Goal: Task Accomplishment & Management: Manage account settings

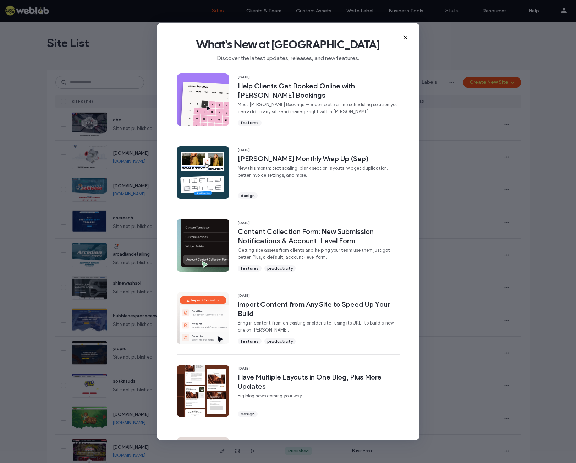
click at [404, 35] on icon at bounding box center [405, 37] width 6 height 6
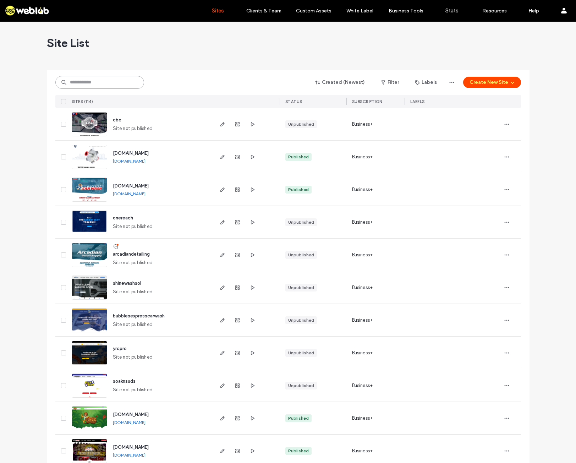
click at [66, 83] on input at bounding box center [99, 82] width 89 height 13
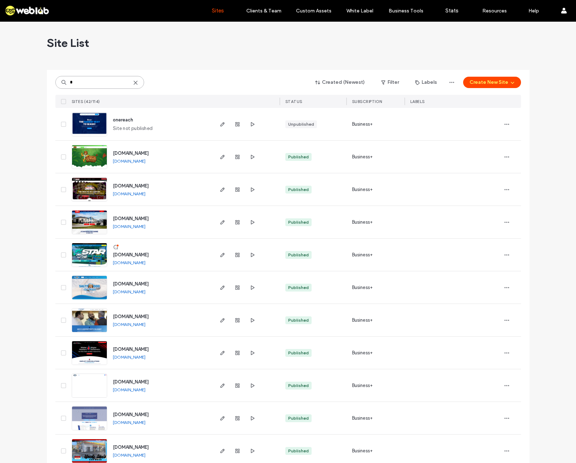
type input "*"
click at [123, 256] on span "[DOMAIN_NAME]" at bounding box center [131, 254] width 36 height 5
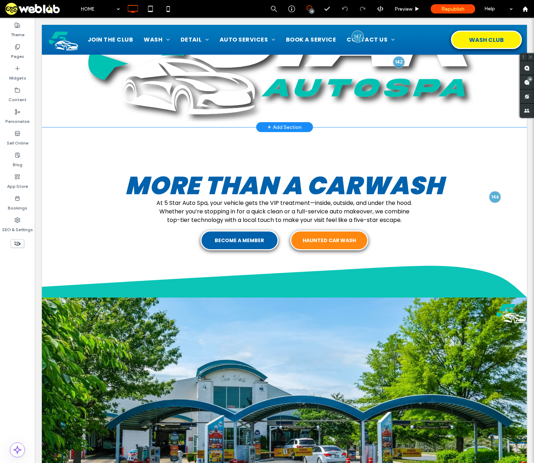
scroll to position [142, 0]
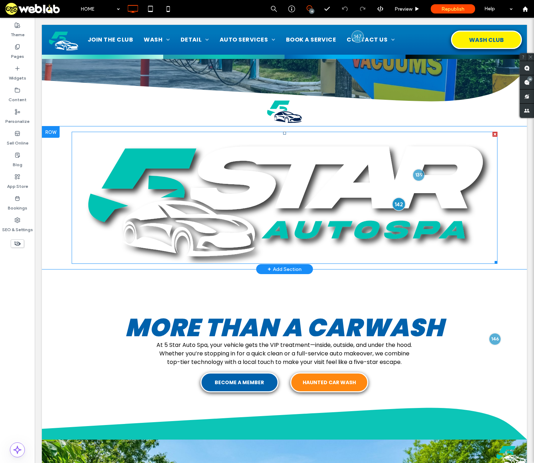
click at [392, 206] on div at bounding box center [398, 203] width 13 height 13
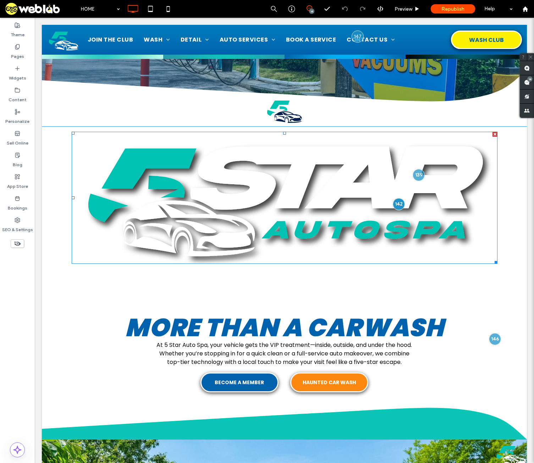
scroll to position [0, 0]
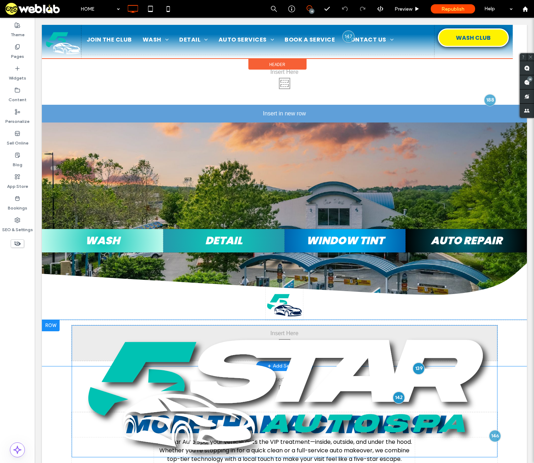
drag, startPoint x: 290, startPoint y: 329, endPoint x: 204, endPoint y: 203, distance: 152.9
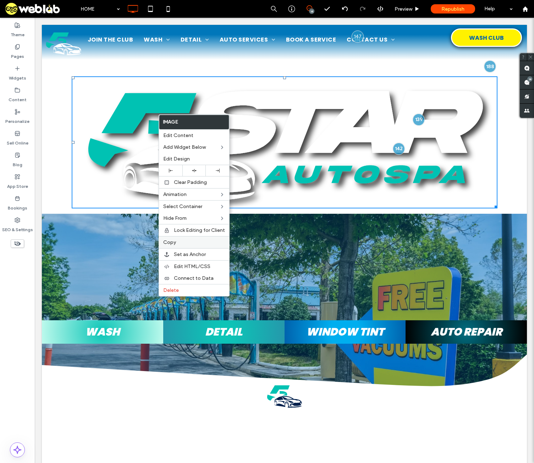
click at [182, 243] on label "Copy" at bounding box center [194, 242] width 62 height 6
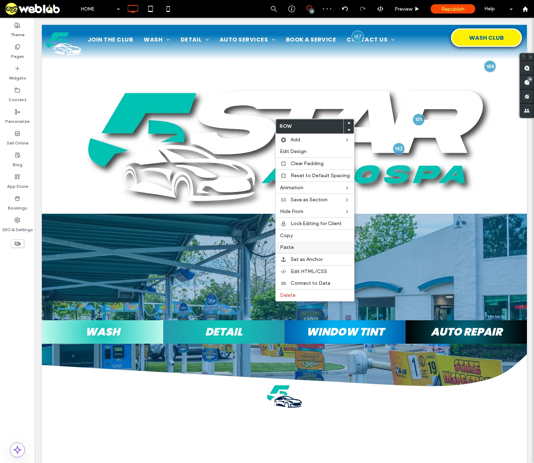
click at [296, 247] on label "Paste" at bounding box center [315, 247] width 70 height 6
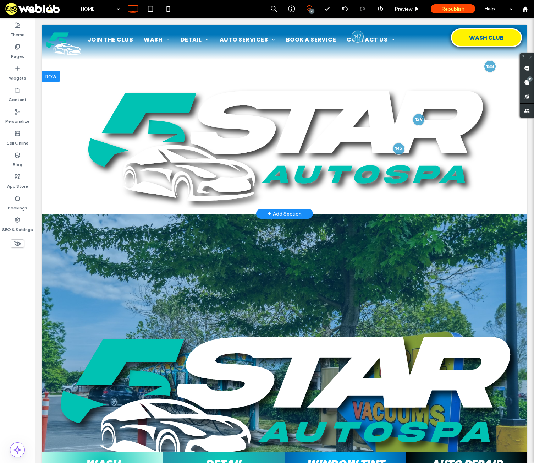
click at [47, 79] on div at bounding box center [51, 76] width 18 height 11
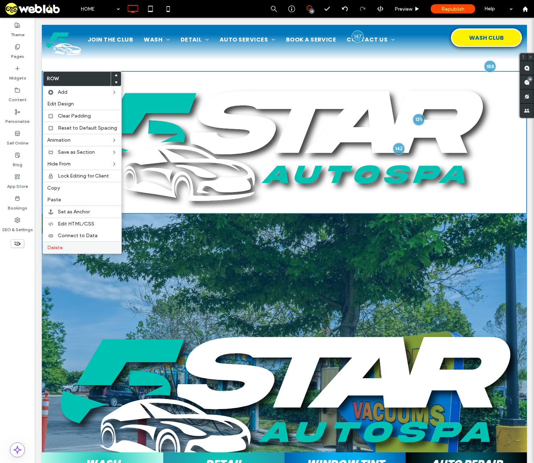
click at [73, 251] on div "Delete" at bounding box center [82, 247] width 78 height 12
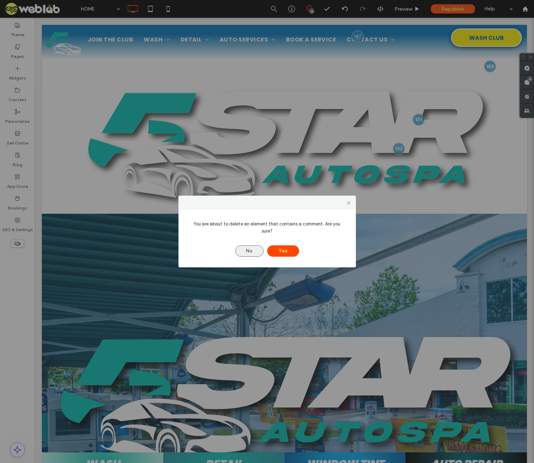
click at [244, 248] on button "No" at bounding box center [249, 250] width 28 height 11
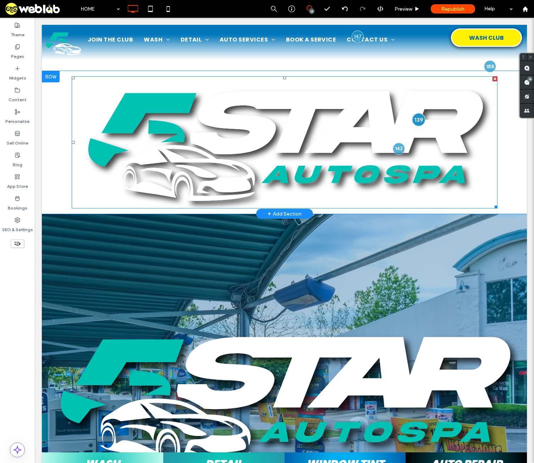
click at [413, 121] on div at bounding box center [418, 119] width 13 height 13
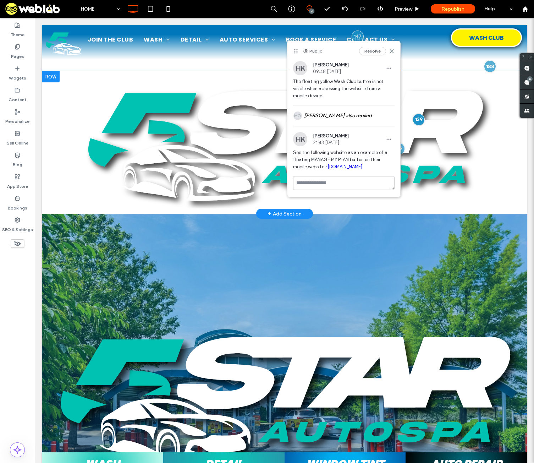
click at [50, 78] on div at bounding box center [51, 76] width 18 height 11
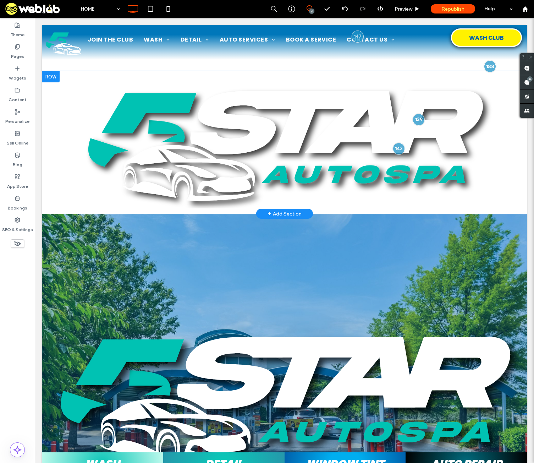
click at [48, 77] on div at bounding box center [51, 76] width 18 height 11
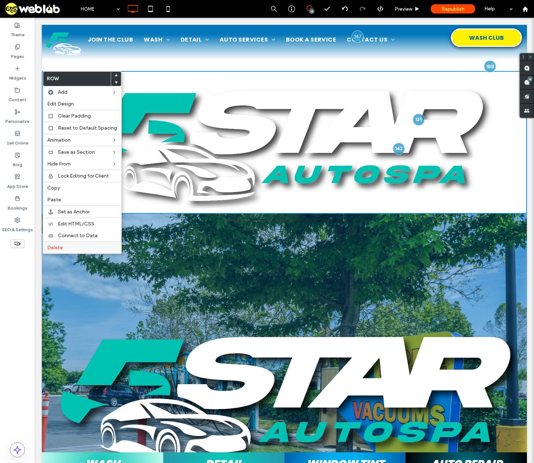
click at [73, 249] on label "Delete" at bounding box center [82, 247] width 70 height 6
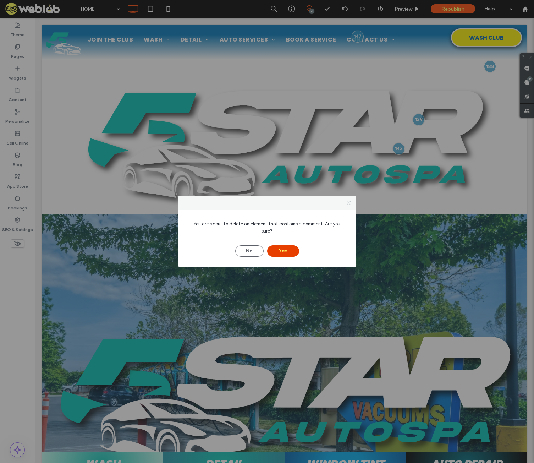
click at [286, 245] on button "Yes" at bounding box center [283, 250] width 32 height 11
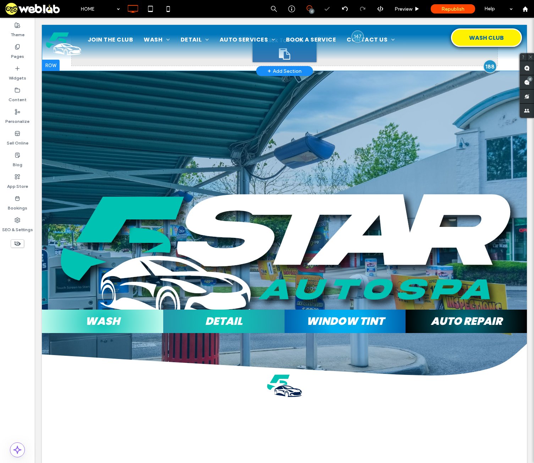
click at [485, 68] on div at bounding box center [489, 66] width 13 height 13
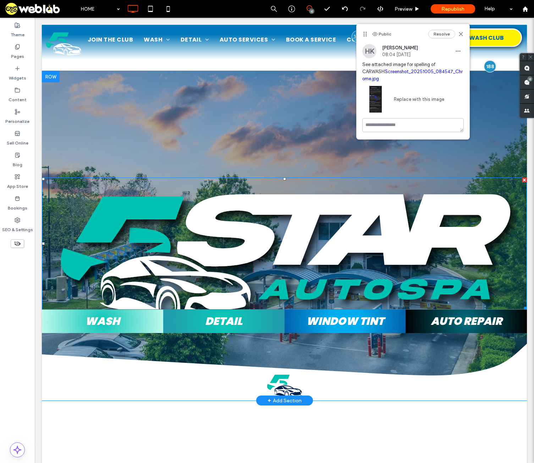
click at [344, 294] on img at bounding box center [284, 252] width 485 height 150
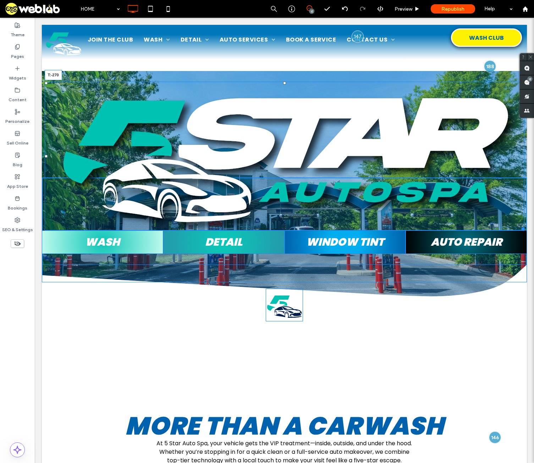
drag, startPoint x: 281, startPoint y: 178, endPoint x: 302, endPoint y: 83, distance: 98.2
click at [302, 83] on div "T:-270" at bounding box center [285, 156] width 480 height 149
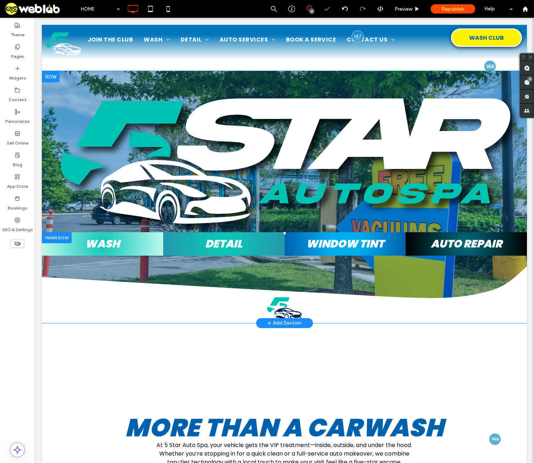
click at [46, 236] on div at bounding box center [57, 237] width 30 height 11
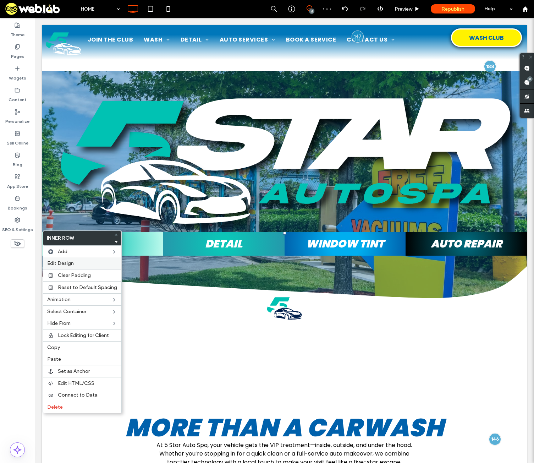
click at [73, 259] on div "Edit Design" at bounding box center [82, 263] width 78 height 12
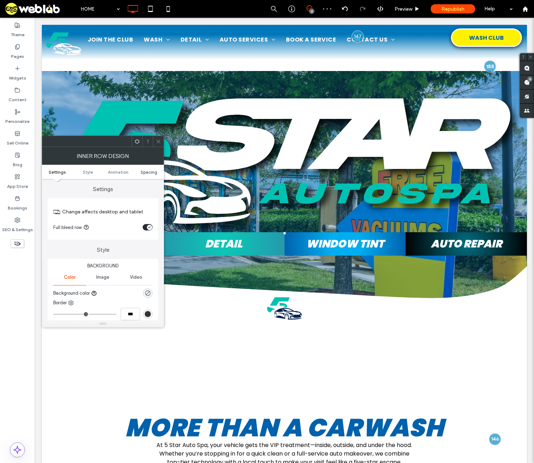
click at [153, 173] on span "Spacing" at bounding box center [148, 171] width 17 height 5
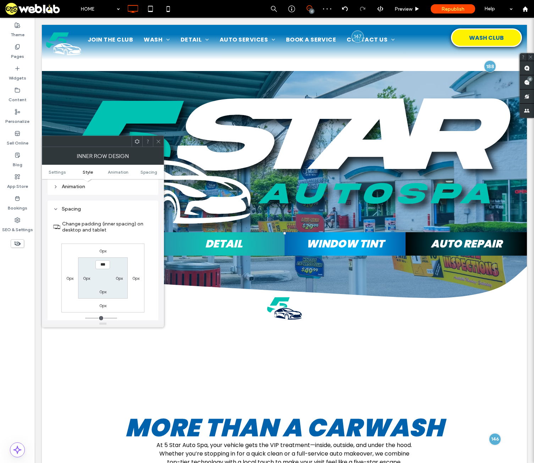
scroll to position [222, 0]
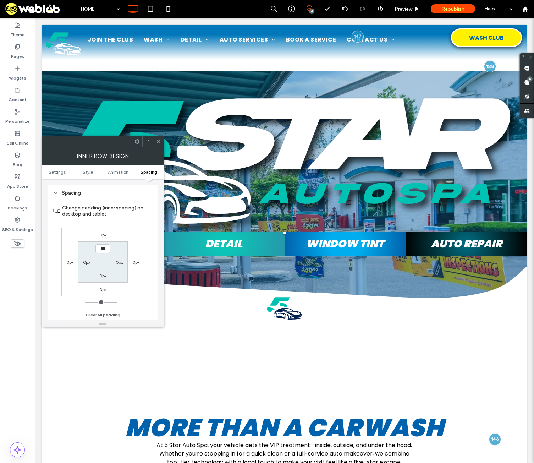
click at [103, 235] on label "0px" at bounding box center [102, 234] width 7 height 5
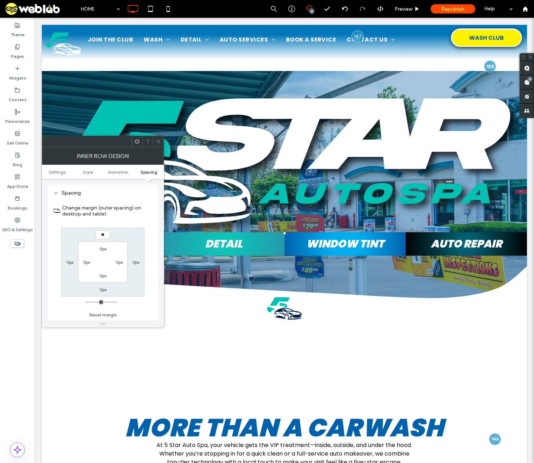
type input "**"
type input "****"
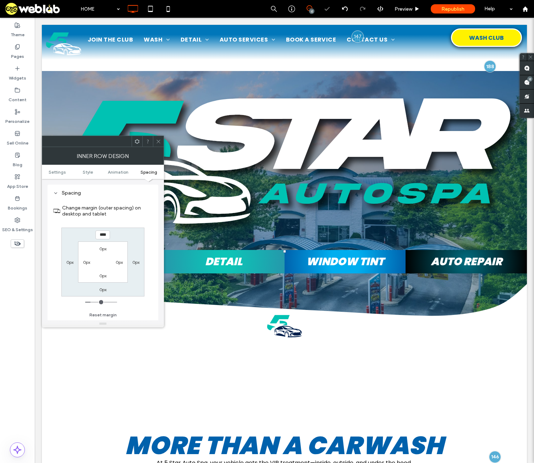
click at [156, 139] on icon at bounding box center [158, 141] width 5 height 5
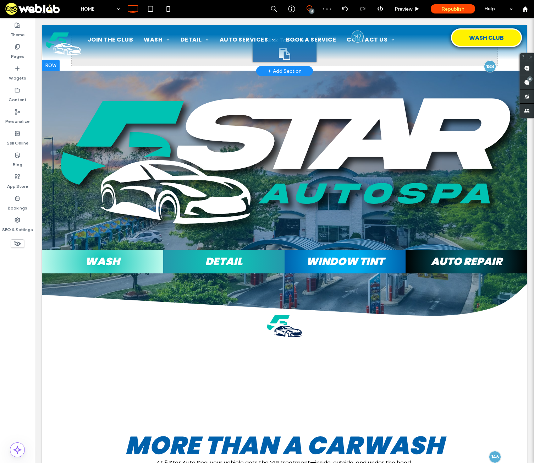
click at [48, 65] on div at bounding box center [51, 65] width 18 height 11
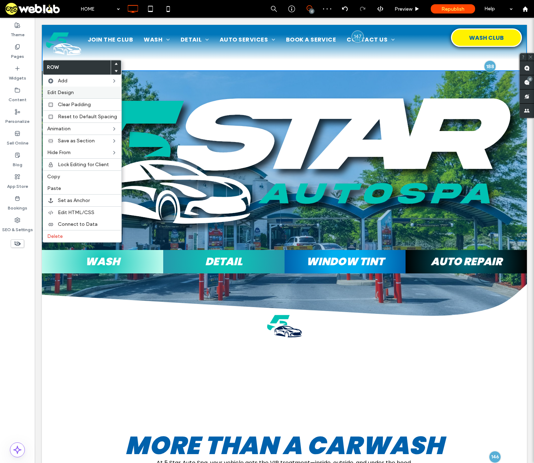
click at [66, 92] on span "Edit Design" at bounding box center [60, 92] width 27 height 6
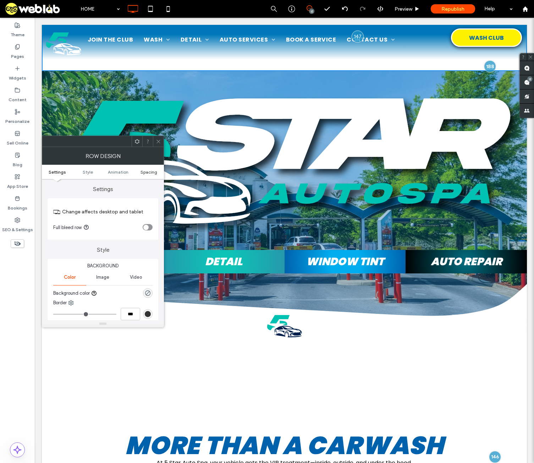
click at [149, 172] on span "Spacing" at bounding box center [148, 171] width 17 height 5
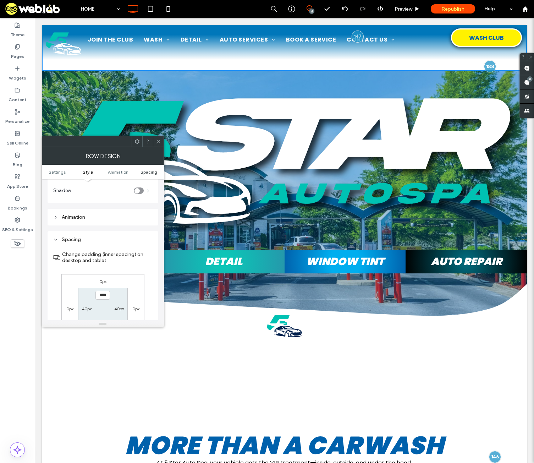
scroll to position [195, 0]
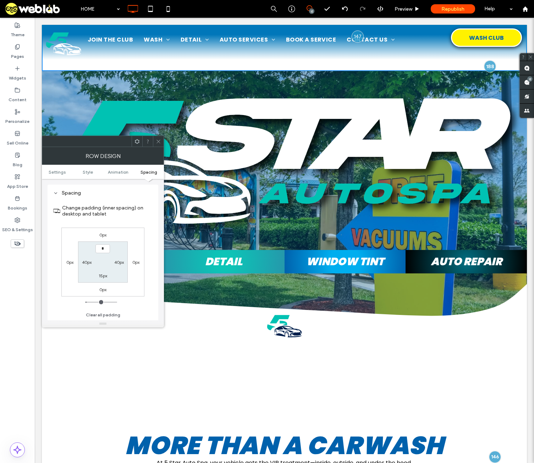
type input "***"
type input "*"
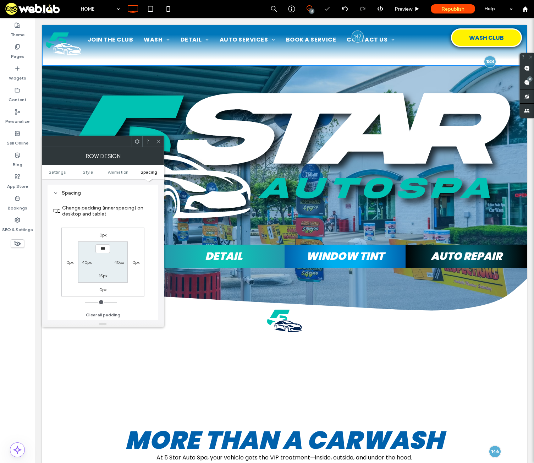
click at [157, 141] on icon at bounding box center [158, 141] width 5 height 5
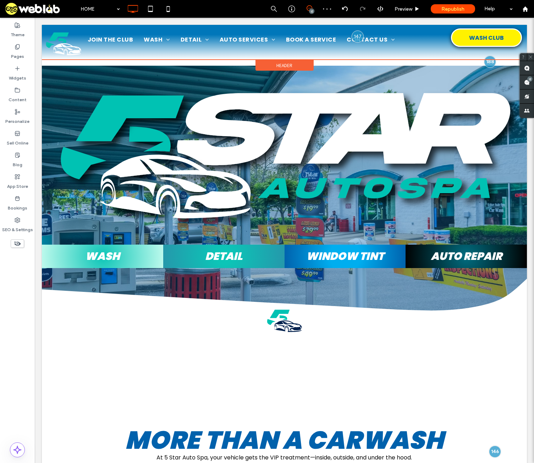
click at [305, 66] on div "Header" at bounding box center [284, 65] width 58 height 11
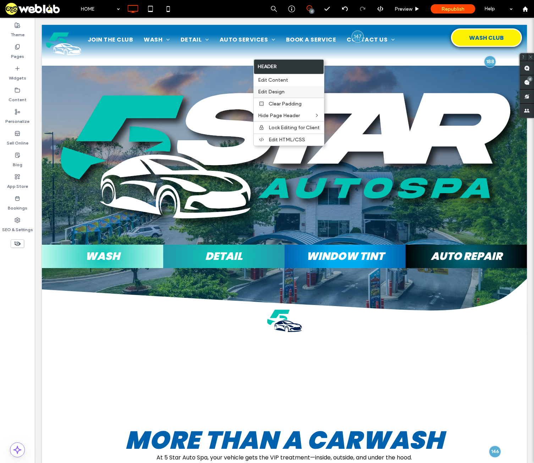
click at [294, 91] on label "Edit Design" at bounding box center [289, 92] width 62 height 6
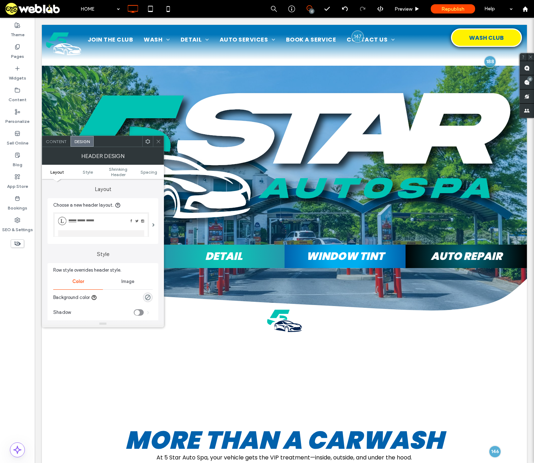
scroll to position [141, 0]
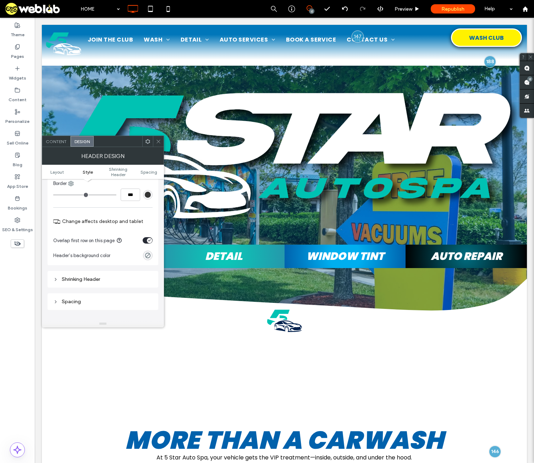
click at [147, 241] on div "toggle" at bounding box center [149, 240] width 5 height 5
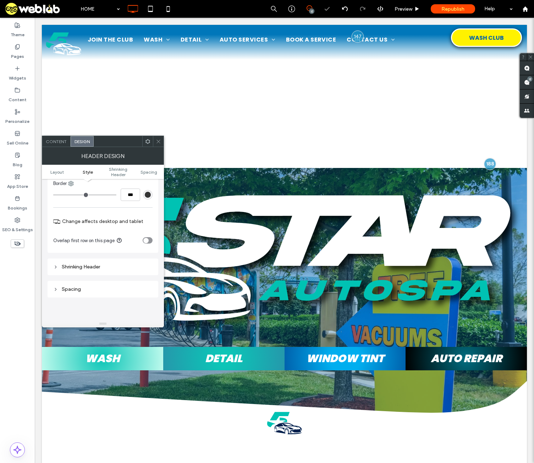
click at [147, 241] on div "toggle" at bounding box center [145, 240] width 5 height 5
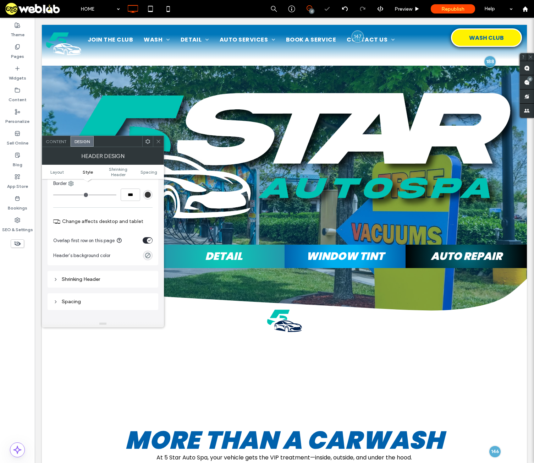
click at [147, 241] on div "toggle" at bounding box center [149, 240] width 5 height 5
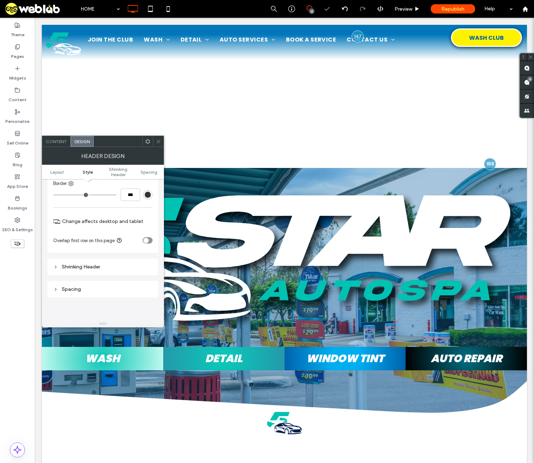
click at [160, 140] on use at bounding box center [158, 141] width 4 height 4
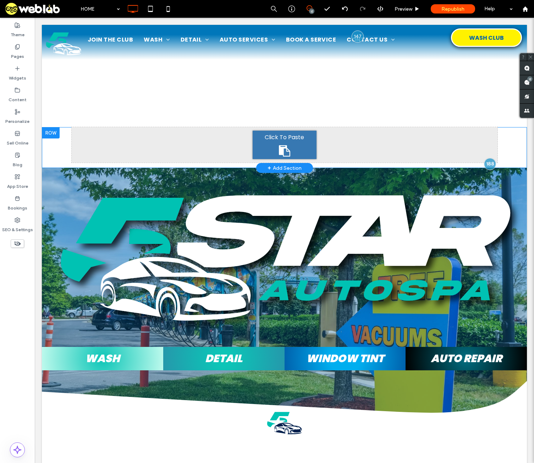
click at [54, 134] on div at bounding box center [51, 132] width 18 height 11
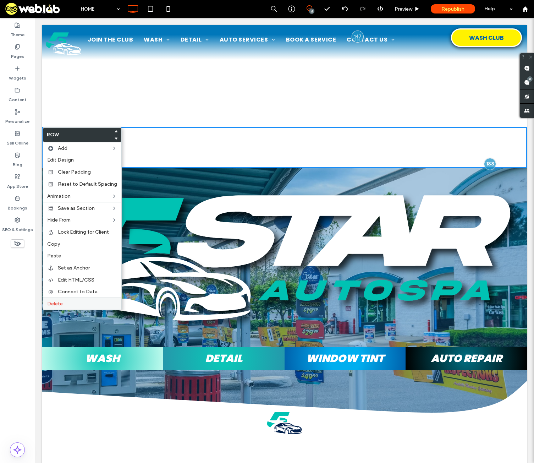
click at [60, 307] on div "Delete" at bounding box center [82, 303] width 78 height 12
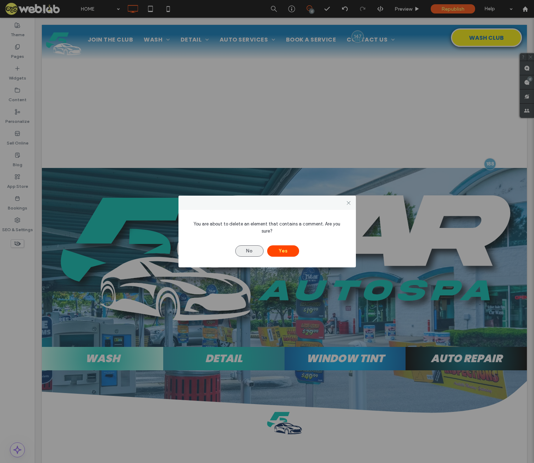
drag, startPoint x: 249, startPoint y: 246, endPoint x: 491, endPoint y: 199, distance: 245.7
click at [251, 246] on button "No" at bounding box center [249, 250] width 28 height 11
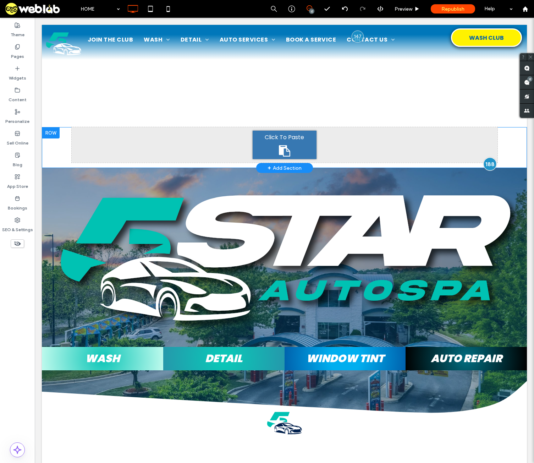
click at [484, 162] on div at bounding box center [489, 163] width 13 height 13
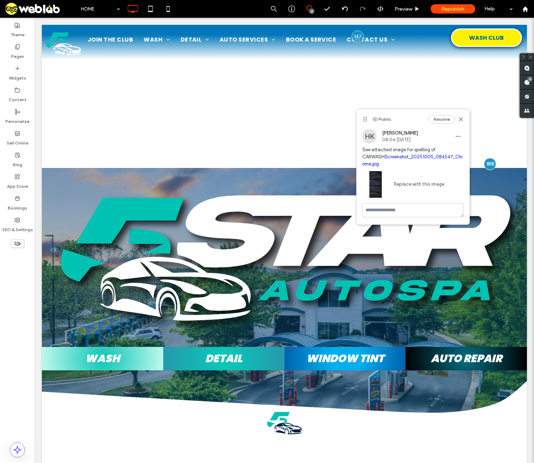
click at [395, 156] on link "Screenshot_20251005_084547_Chrome.jpg" at bounding box center [412, 160] width 100 height 12
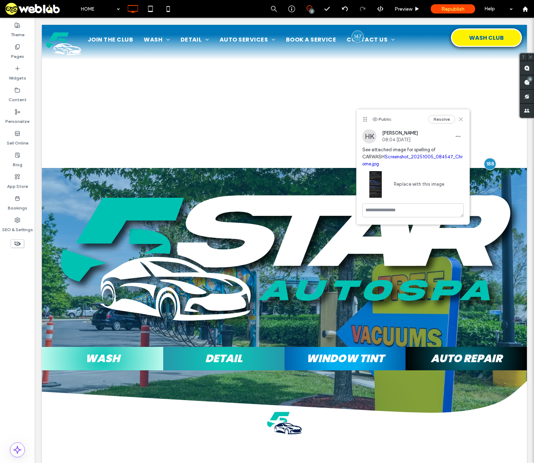
click at [462, 119] on icon at bounding box center [461, 119] width 6 height 6
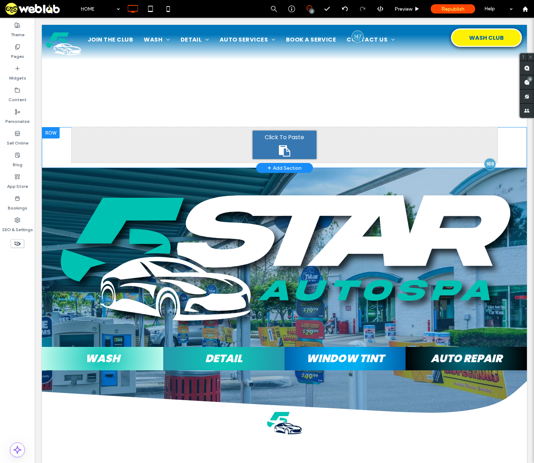
click at [52, 132] on div at bounding box center [51, 132] width 18 height 11
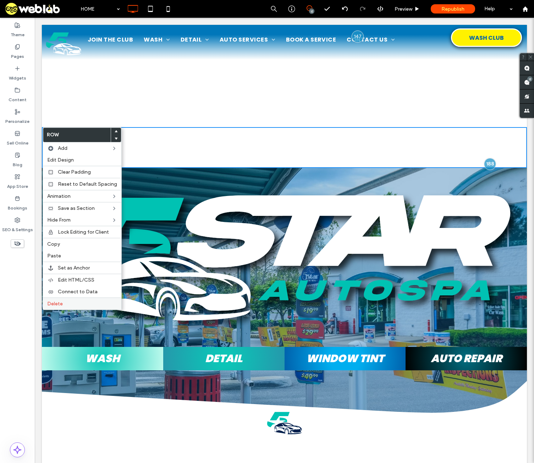
click at [69, 303] on label "Delete" at bounding box center [82, 303] width 70 height 6
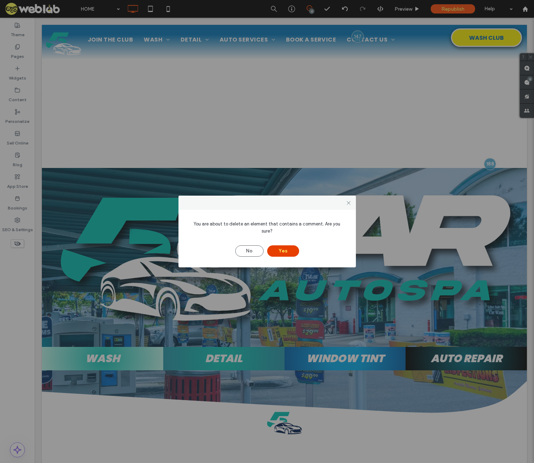
click at [280, 245] on button "Yes" at bounding box center [283, 250] width 32 height 11
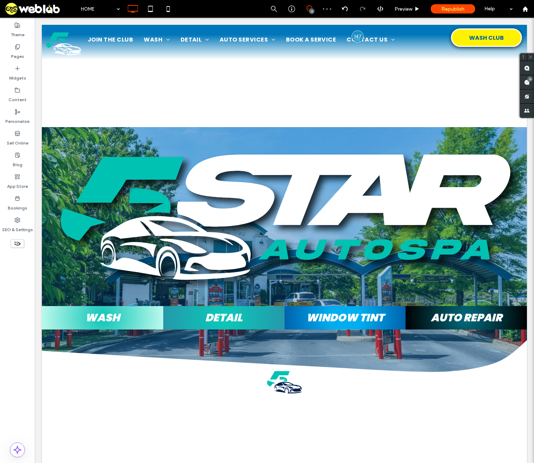
click at [287, 81] on div at bounding box center [284, 76] width 485 height 102
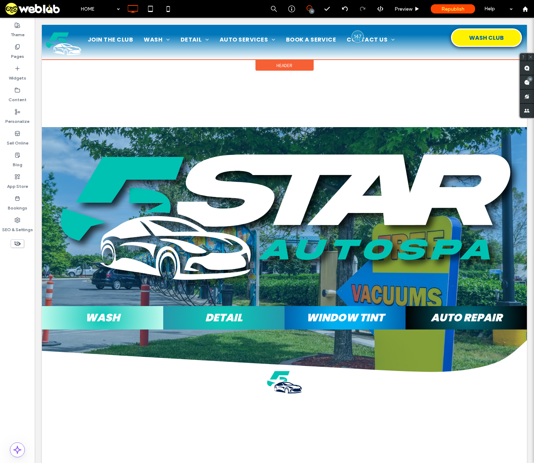
click at [288, 63] on span "Header" at bounding box center [284, 65] width 16 height 6
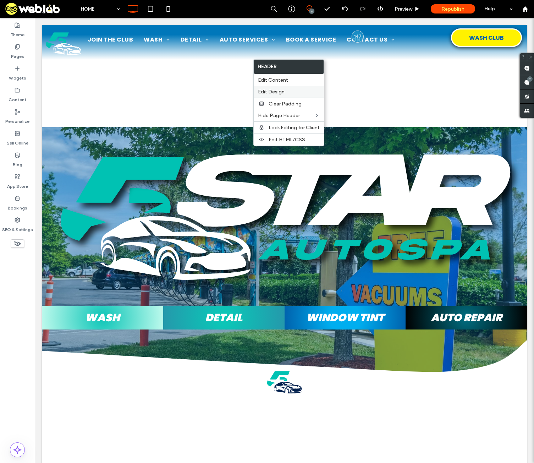
click at [272, 89] on span "Edit Design" at bounding box center [271, 92] width 27 height 6
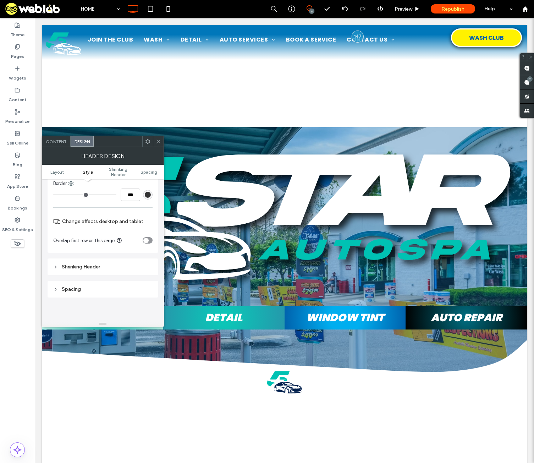
click at [146, 239] on icon "toggle" at bounding box center [145, 240] width 3 height 2
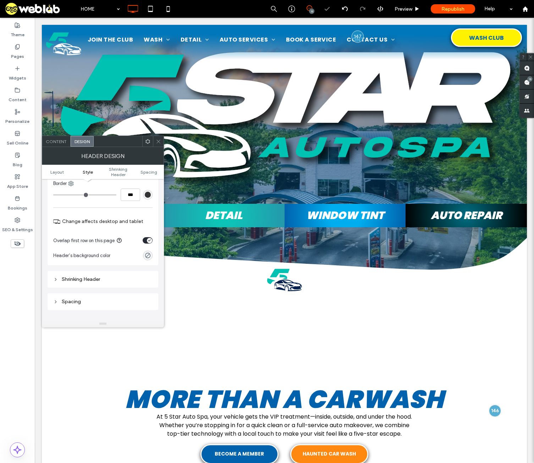
drag, startPoint x: 159, startPoint y: 140, endPoint x: 163, endPoint y: 138, distance: 4.8
click at [160, 140] on icon at bounding box center [158, 141] width 5 height 5
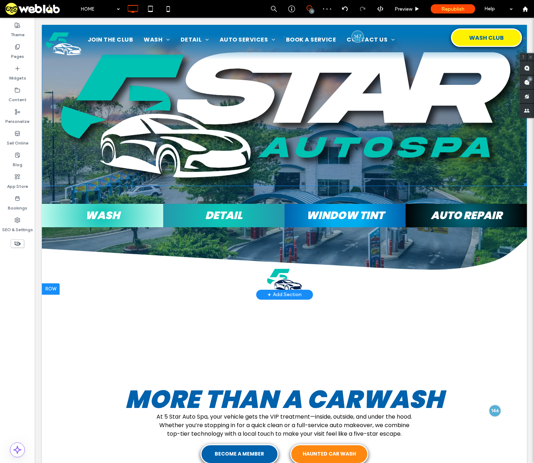
click at [285, 81] on img at bounding box center [284, 110] width 485 height 150
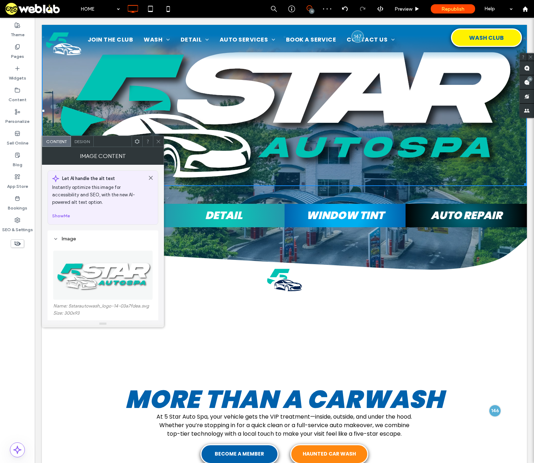
click at [80, 141] on span "Design" at bounding box center [81, 141] width 15 height 5
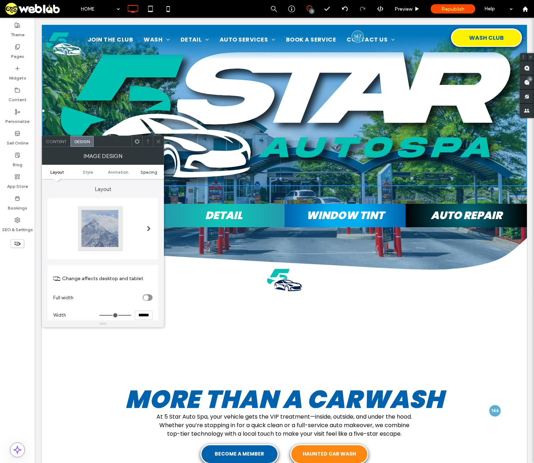
click at [152, 172] on span "Spacing" at bounding box center [148, 171] width 17 height 5
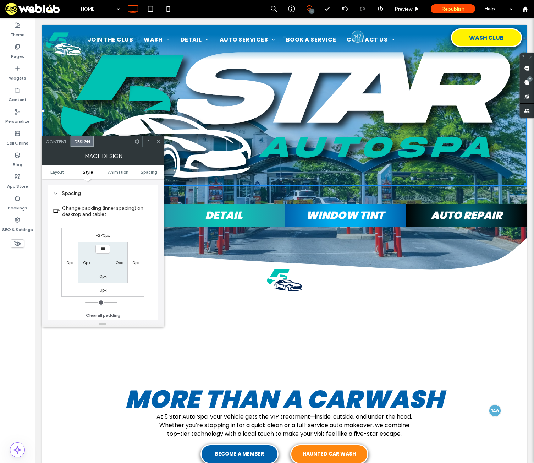
scroll to position [357, 0]
drag, startPoint x: 99, startPoint y: 234, endPoint x: 147, endPoint y: 241, distance: 48.4
click at [100, 234] on label "-270px" at bounding box center [103, 234] width 14 height 5
type input "*"
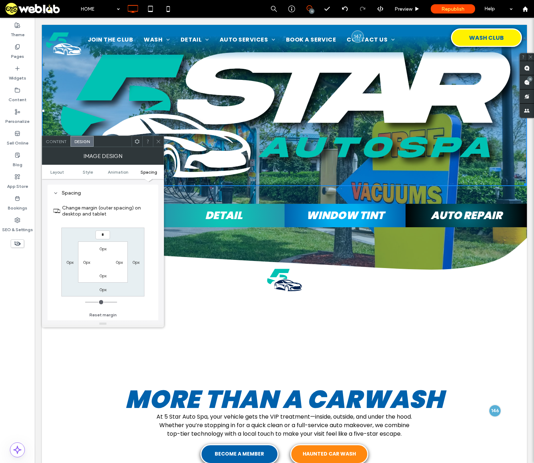
type input "*"
type input "***"
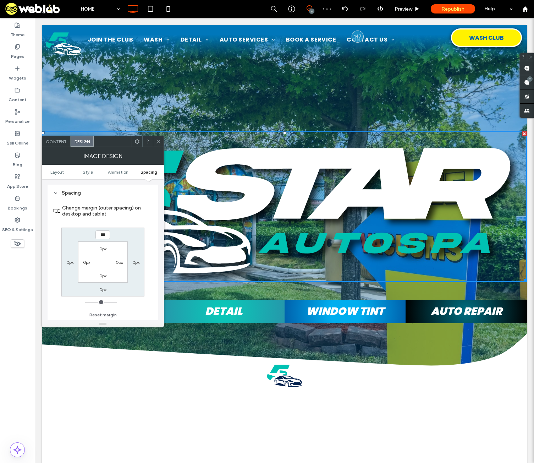
drag, startPoint x: 156, startPoint y: 142, endPoint x: 160, endPoint y: 140, distance: 4.3
click at [156, 142] on icon at bounding box center [158, 141] width 5 height 5
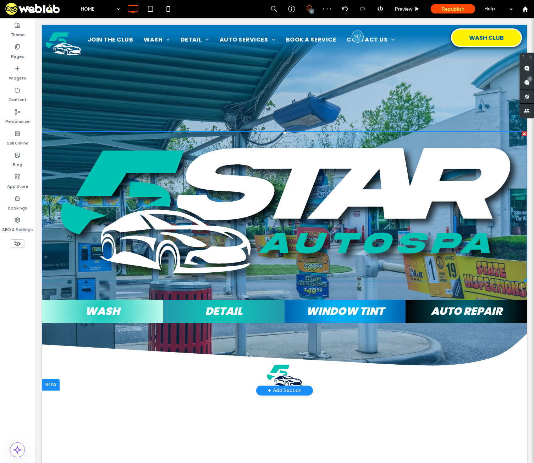
click at [241, 183] on img at bounding box center [284, 206] width 485 height 150
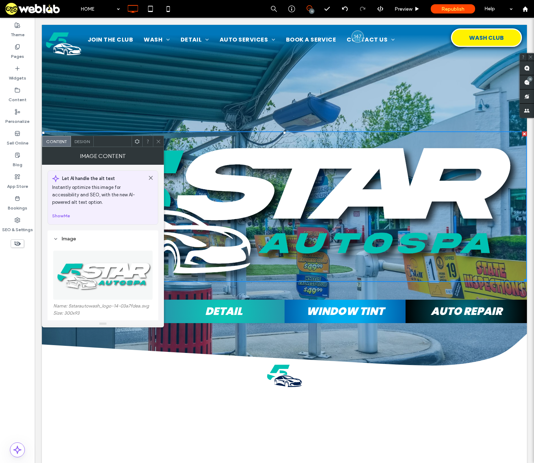
click at [82, 139] on span "Design" at bounding box center [81, 141] width 15 height 5
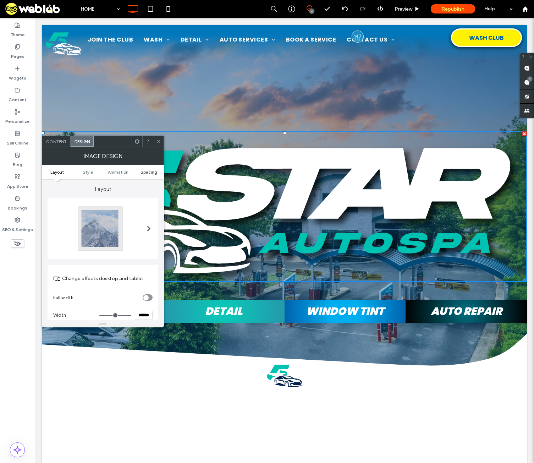
click at [151, 171] on span "Spacing" at bounding box center [148, 171] width 17 height 5
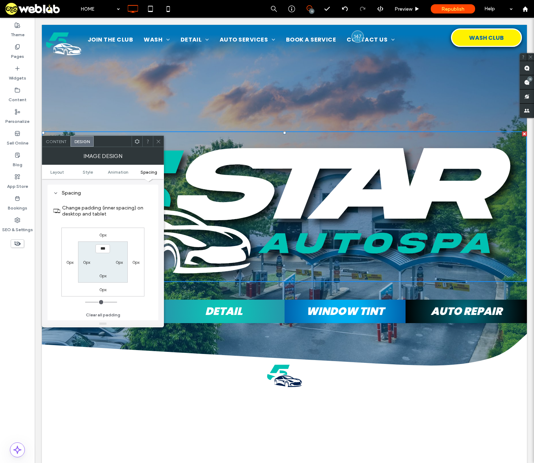
click at [157, 140] on icon at bounding box center [158, 141] width 5 height 5
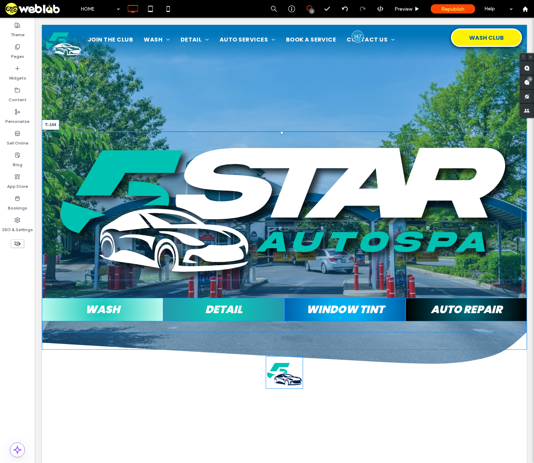
drag, startPoint x: 281, startPoint y: 133, endPoint x: 293, endPoint y: 78, distance: 55.8
click at [293, 131] on div "T:-154" at bounding box center [282, 205] width 480 height 149
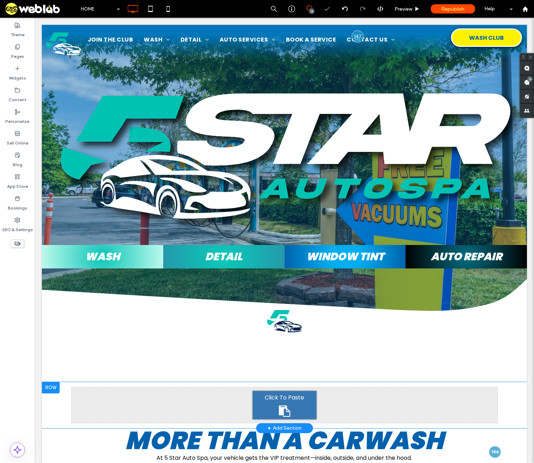
click at [50, 385] on div at bounding box center [51, 387] width 18 height 11
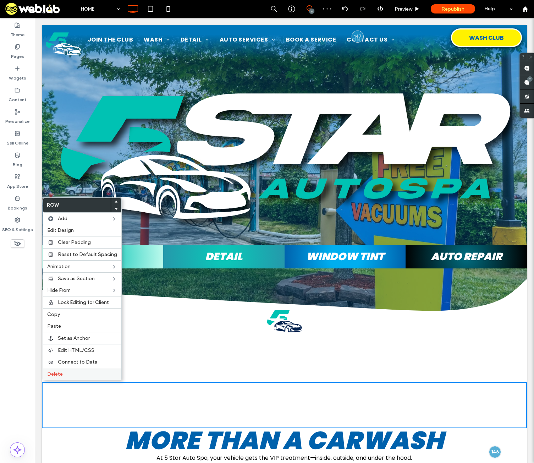
click at [60, 373] on span "Delete" at bounding box center [55, 374] width 16 height 6
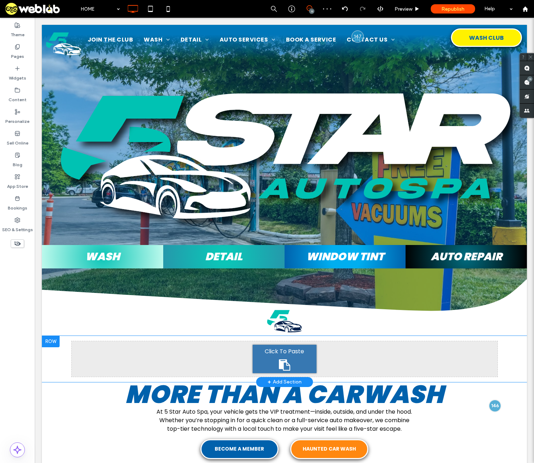
click at [53, 340] on div at bounding box center [51, 341] width 18 height 11
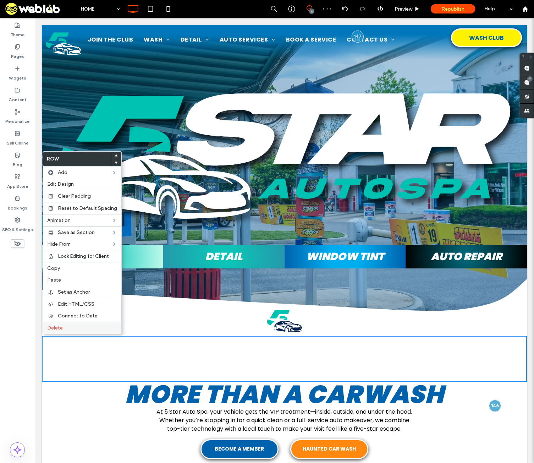
click at [61, 330] on span "Delete" at bounding box center [55, 328] width 16 height 6
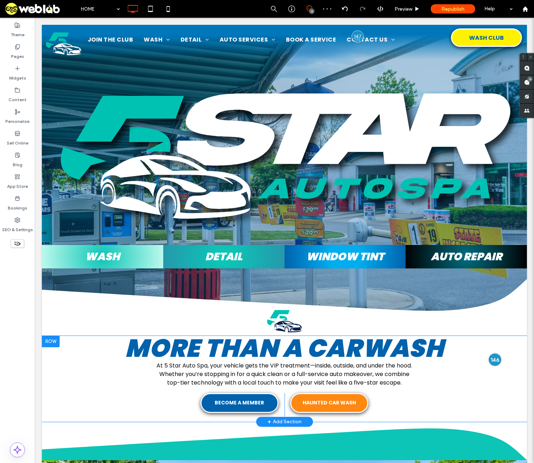
click at [494, 355] on div at bounding box center [494, 359] width 13 height 13
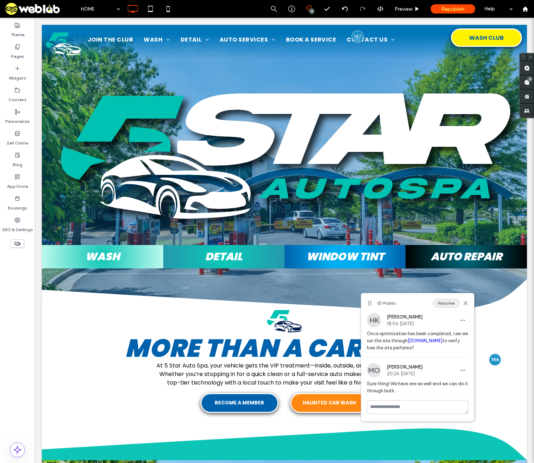
click at [441, 303] on button "Resolve" at bounding box center [446, 303] width 27 height 9
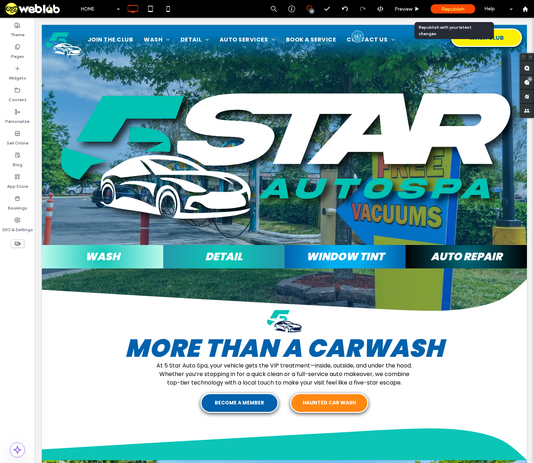
click at [456, 10] on span "Republish" at bounding box center [452, 9] width 23 height 6
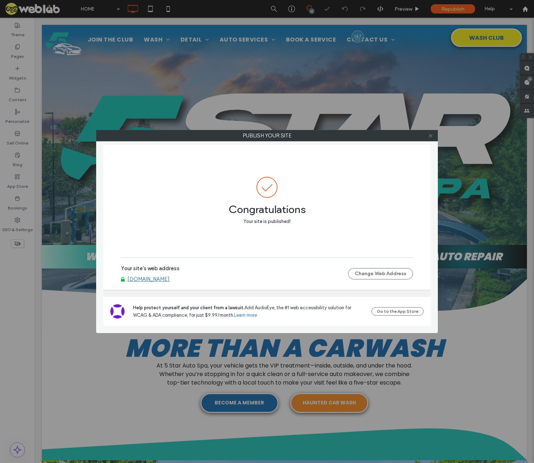
click at [431, 136] on icon at bounding box center [430, 135] width 5 height 5
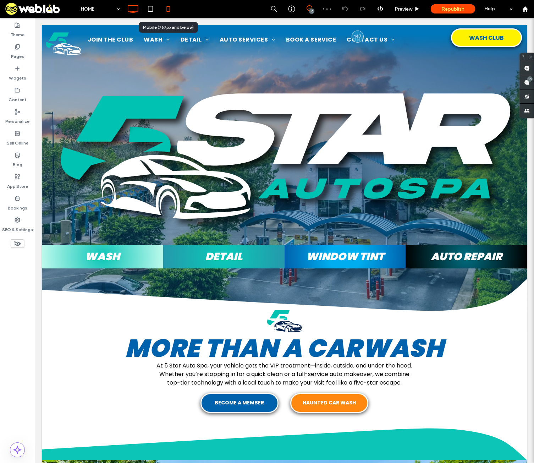
click at [165, 9] on icon at bounding box center [168, 9] width 14 height 14
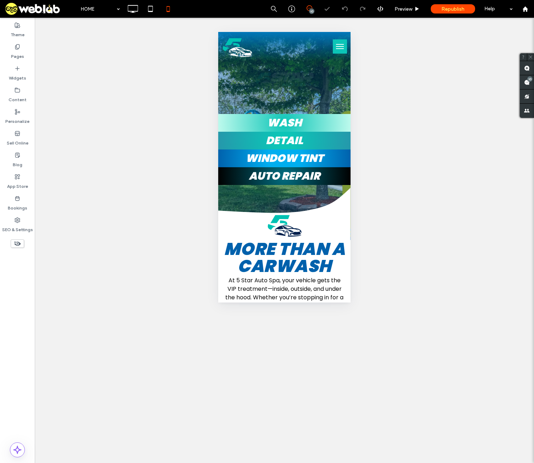
scroll to position [0, 0]
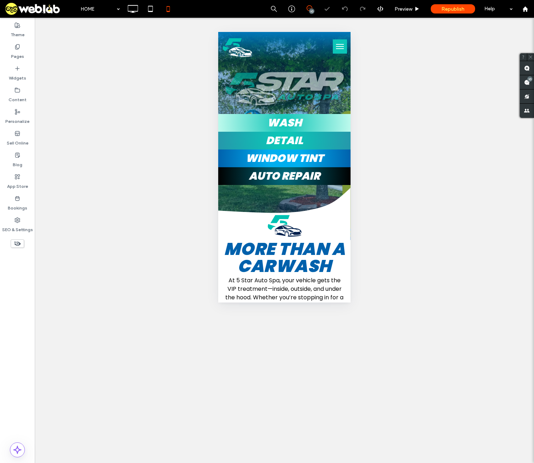
click at [21, 242] on icon at bounding box center [17, 243] width 8 height 8
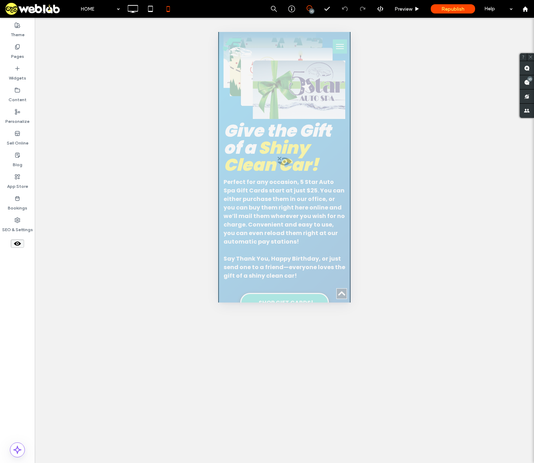
scroll to position [2838, 0]
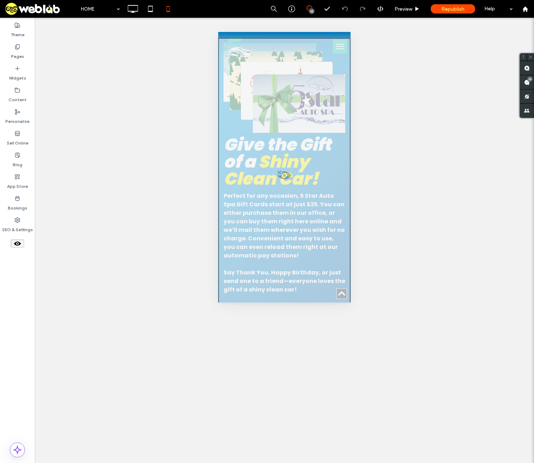
click at [286, 179] on span at bounding box center [284, 177] width 131 height 14
click at [295, 188] on button "Yes" at bounding box center [296, 188] width 22 height 9
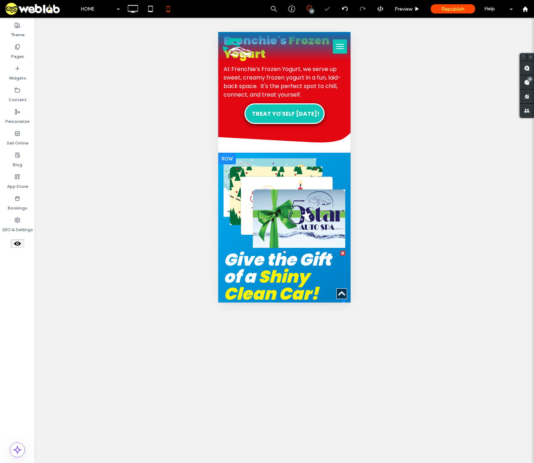
scroll to position [2696, 0]
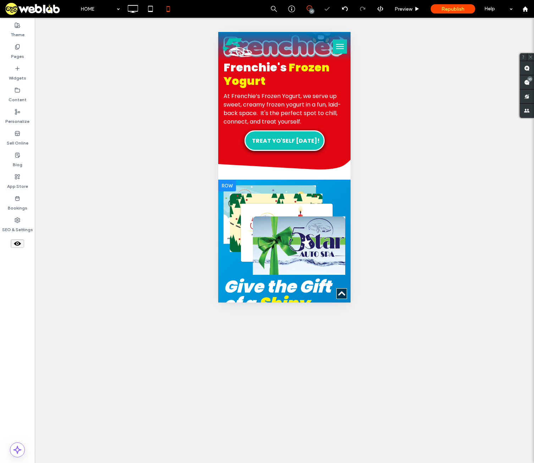
click at [231, 189] on div at bounding box center [227, 185] width 18 height 11
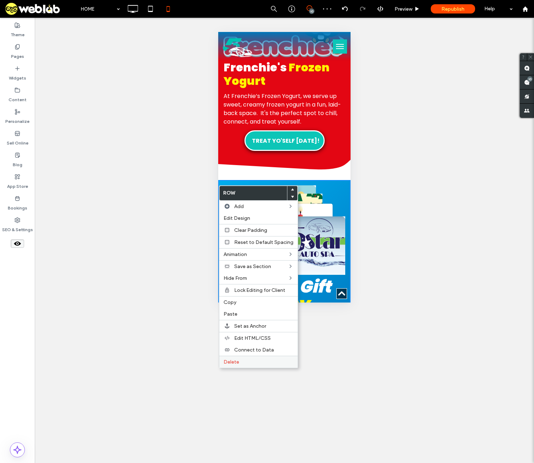
click at [241, 360] on label "Delete" at bounding box center [258, 362] width 70 height 6
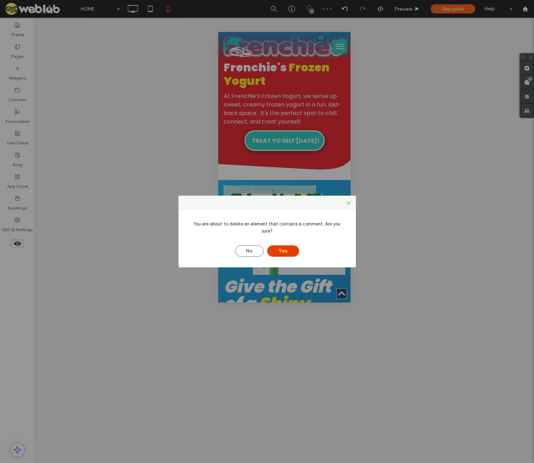
click at [276, 249] on button "Yes" at bounding box center [283, 250] width 32 height 11
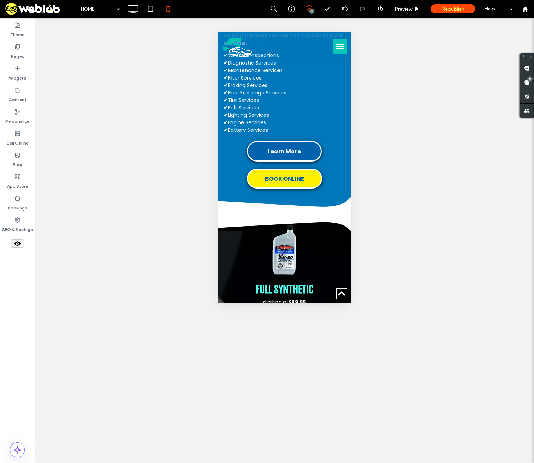
scroll to position [1840, 0]
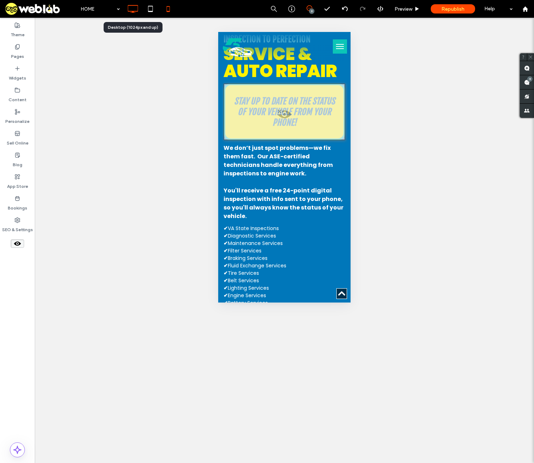
click at [132, 4] on icon at bounding box center [133, 9] width 14 height 14
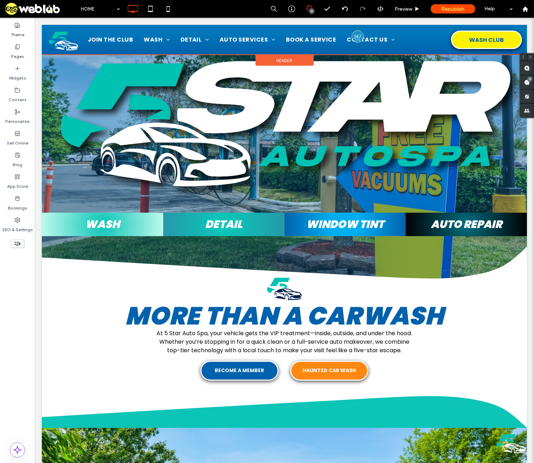
scroll to position [0, 0]
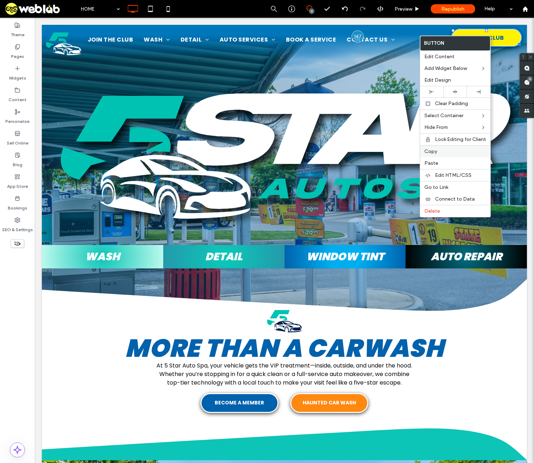
click at [431, 151] on span "Copy" at bounding box center [430, 151] width 13 height 6
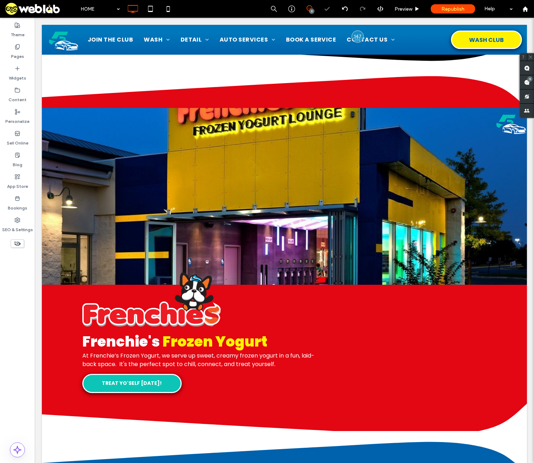
scroll to position [2807, 0]
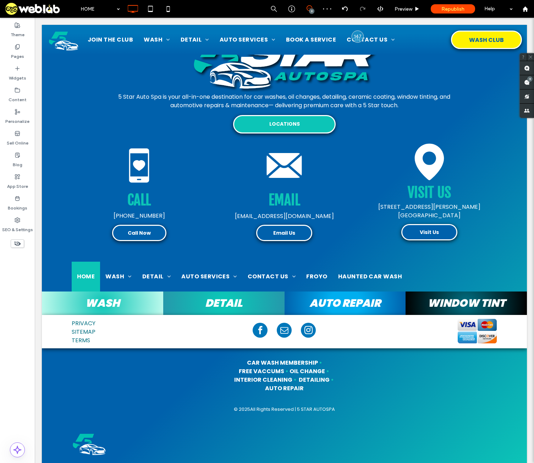
click at [17, 244] on icon at bounding box center [17, 243] width 8 height 8
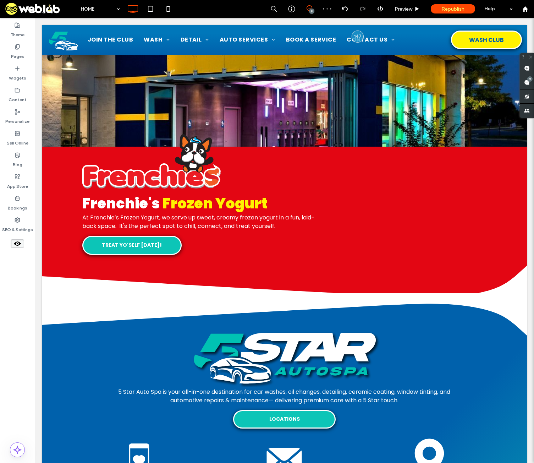
scroll to position [3102, 0]
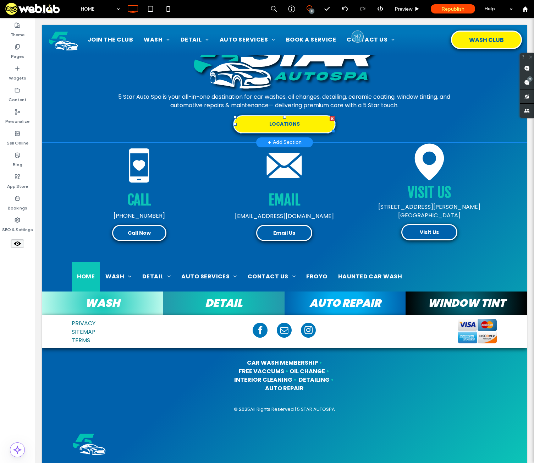
click at [293, 120] on span "LOCATIONS" at bounding box center [284, 124] width 31 height 8
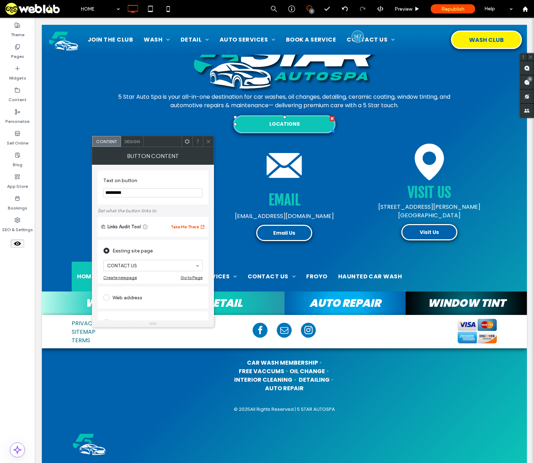
click at [189, 141] on use at bounding box center [187, 141] width 5 height 5
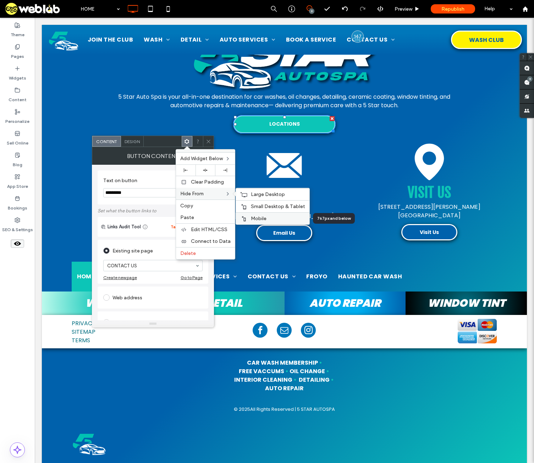
click at [270, 221] on label "Mobile" at bounding box center [278, 218] width 54 height 6
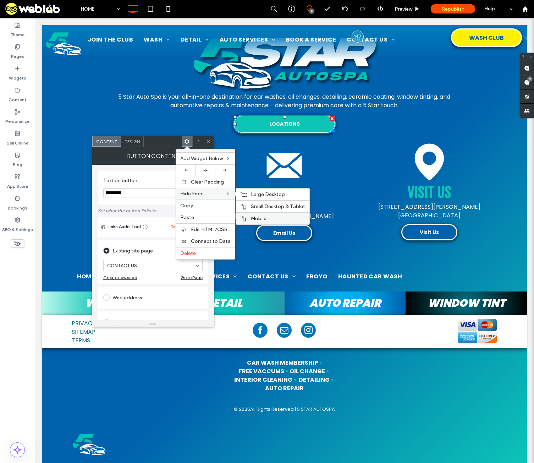
click at [270, 216] on label "Mobile" at bounding box center [278, 218] width 54 height 6
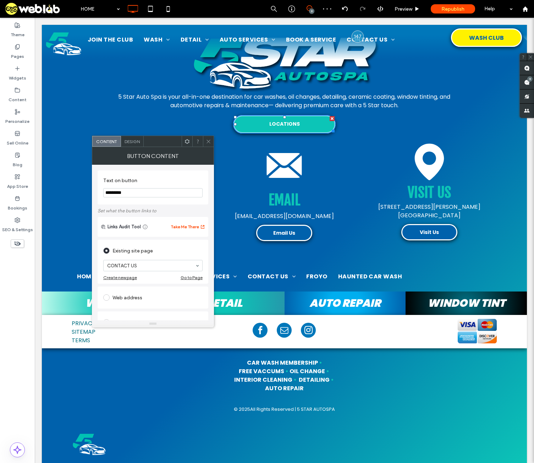
click at [207, 142] on icon at bounding box center [208, 141] width 5 height 5
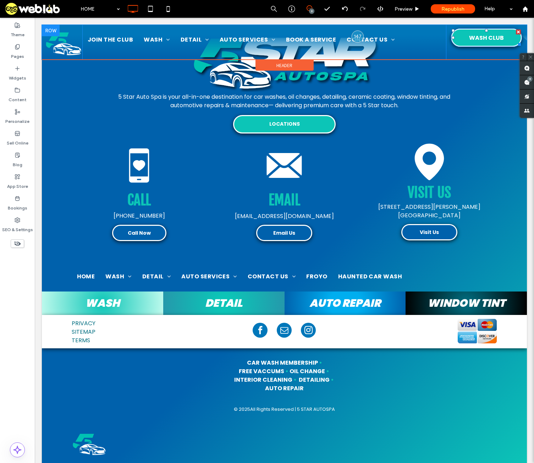
click at [485, 34] on span "WASH CLUB" at bounding box center [487, 37] width 36 height 9
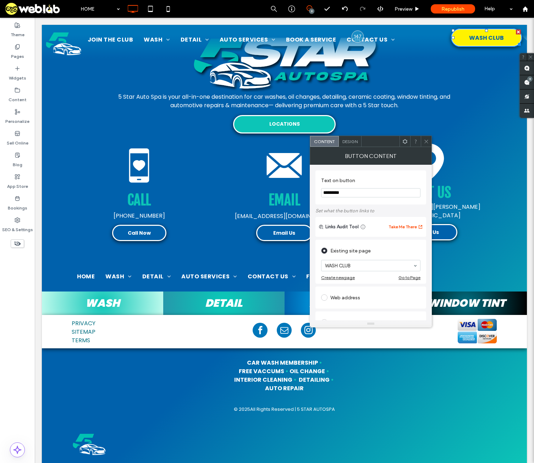
click at [408, 140] on icon at bounding box center [404, 141] width 5 height 5
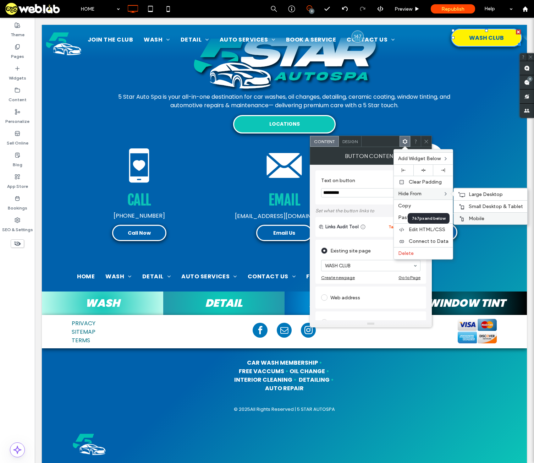
click at [487, 220] on label "Mobile" at bounding box center [496, 218] width 54 height 6
click at [482, 218] on span "Mobile" at bounding box center [477, 218] width 16 height 6
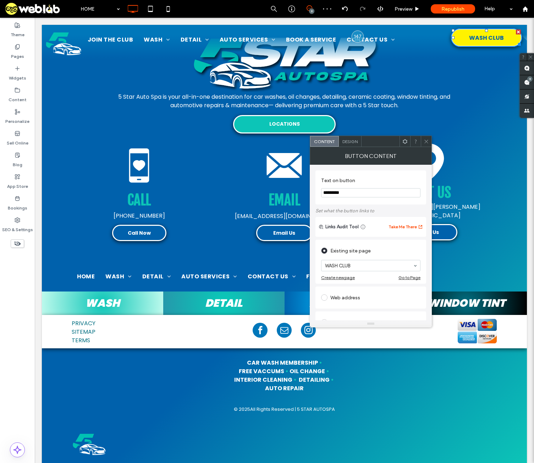
click at [429, 143] on icon at bounding box center [426, 141] width 5 height 5
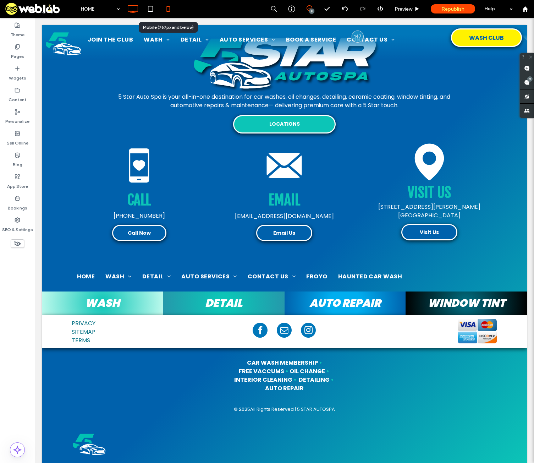
click at [166, 11] on icon at bounding box center [168, 9] width 14 height 14
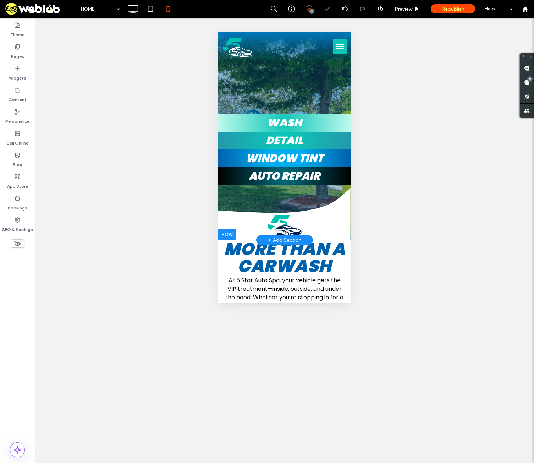
scroll to position [0, 0]
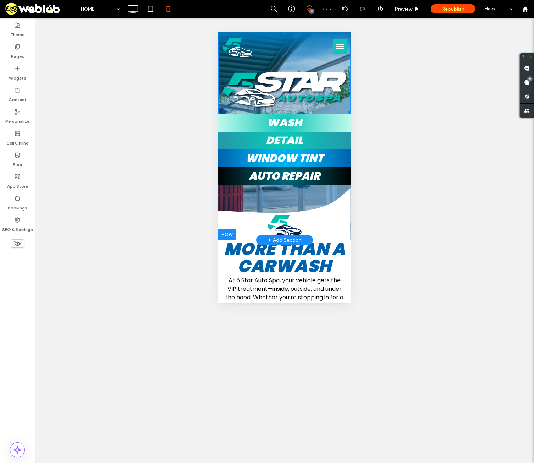
click at [281, 77] on img at bounding box center [284, 87] width 132 height 41
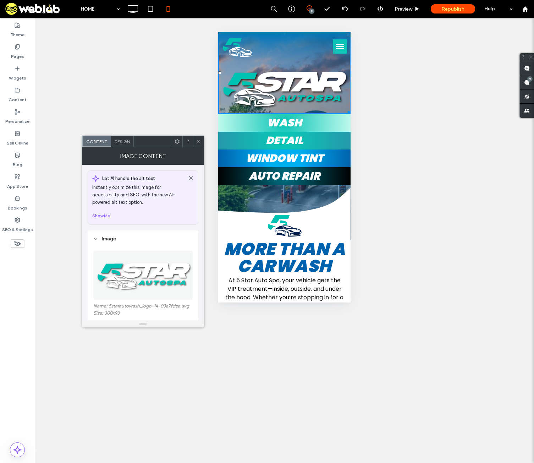
click at [175, 140] on icon at bounding box center [177, 141] width 5 height 5
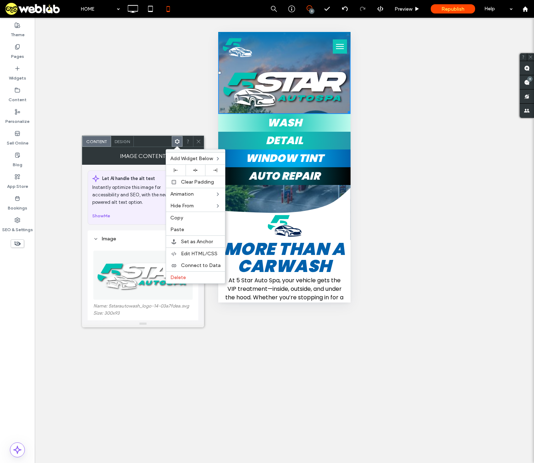
click at [199, 140] on icon at bounding box center [198, 141] width 5 height 5
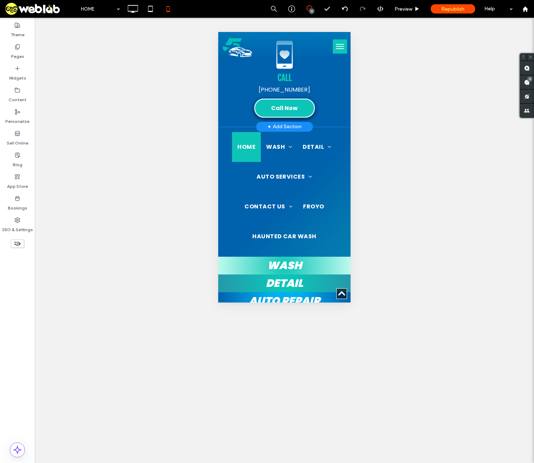
scroll to position [2827, 0]
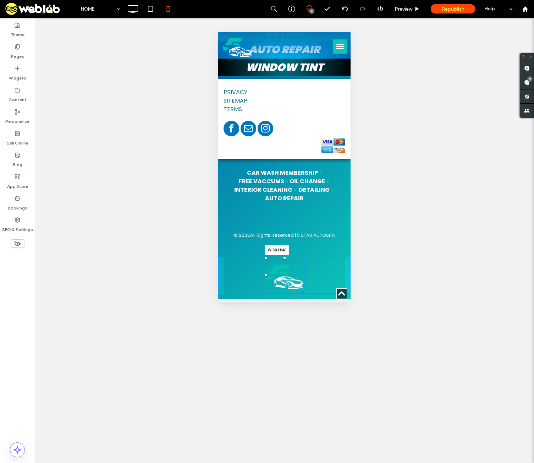
drag, startPoint x: 297, startPoint y: 287, endPoint x: 504, endPoint y: 305, distance: 208.0
click at [286, 273] on div "W:50 H:46 Click To Paste + Add Section" at bounding box center [284, 275] width 132 height 48
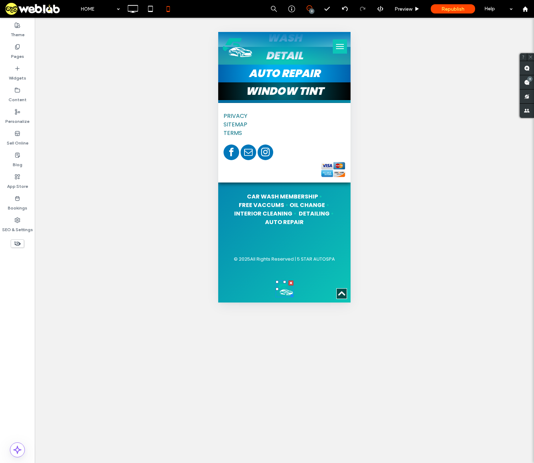
scroll to position [2807, 0]
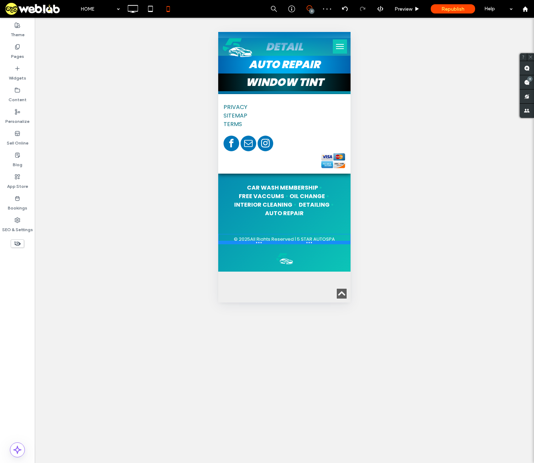
drag, startPoint x: 314, startPoint y: 269, endPoint x: 540, endPoint y: 278, distance: 225.8
click at [320, 244] on div at bounding box center [284, 243] width 132 height 4
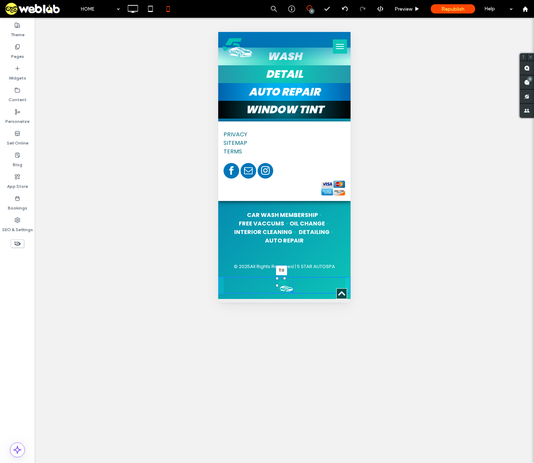
drag, startPoint x: 282, startPoint y: 276, endPoint x: 501, endPoint y: 307, distance: 220.7
click at [283, 277] on div at bounding box center [284, 278] width 3 height 3
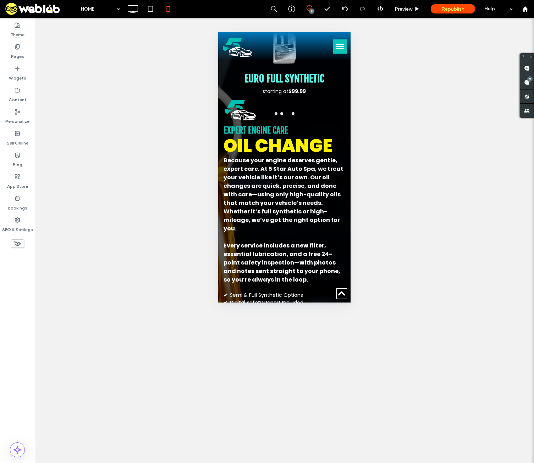
scroll to position [1508, 0]
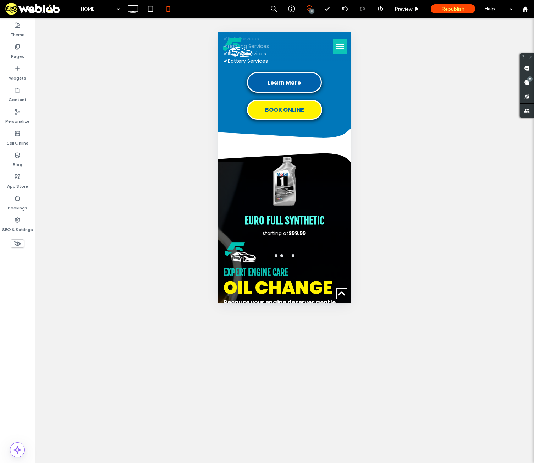
click at [19, 243] on use at bounding box center [17, 243] width 7 height 5
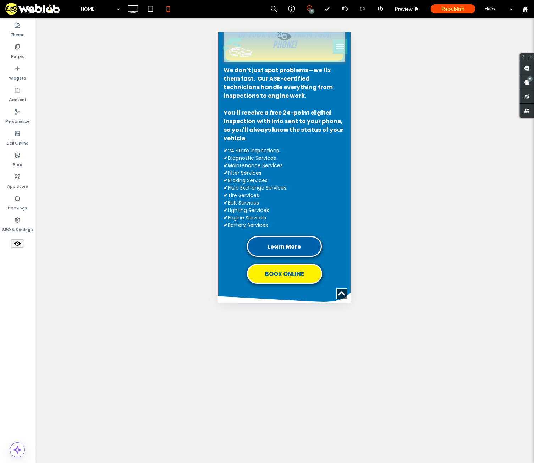
scroll to position [1798, 0]
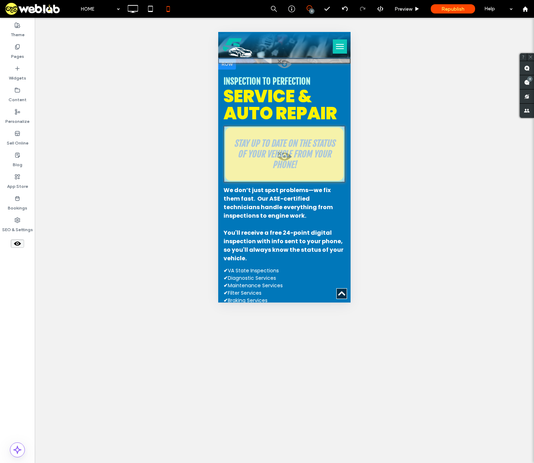
click at [281, 159] on span at bounding box center [284, 158] width 120 height 14
drag, startPoint x: 294, startPoint y: 170, endPoint x: 513, endPoint y: 203, distance: 220.6
click at [294, 170] on button "Yes" at bounding box center [291, 168] width 22 height 9
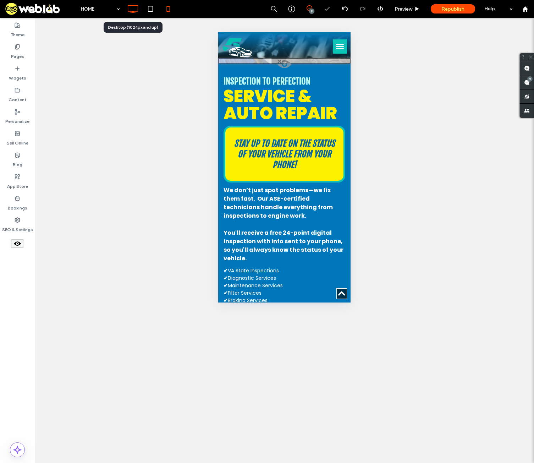
click at [132, 8] on icon at bounding box center [133, 9] width 14 height 14
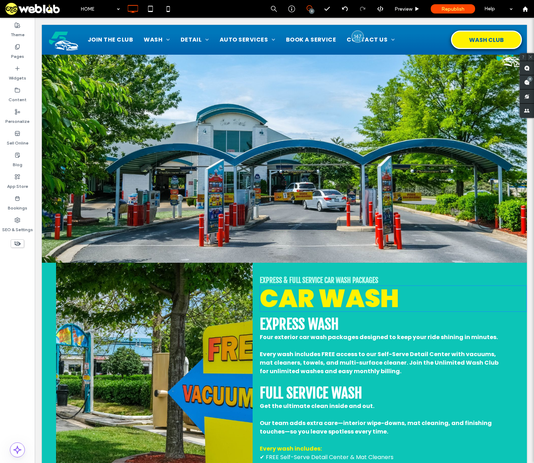
scroll to position [395, 0]
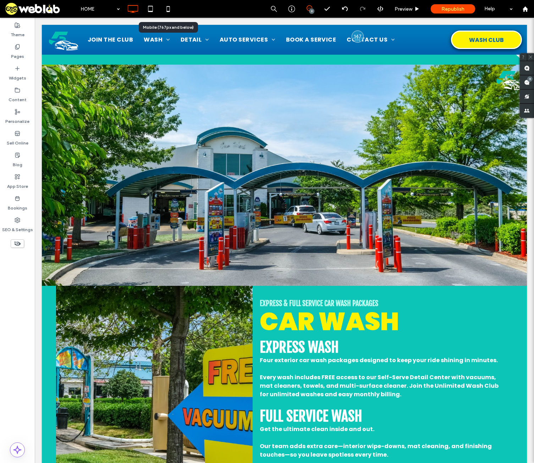
click at [167, 7] on use at bounding box center [167, 9] width 3 height 6
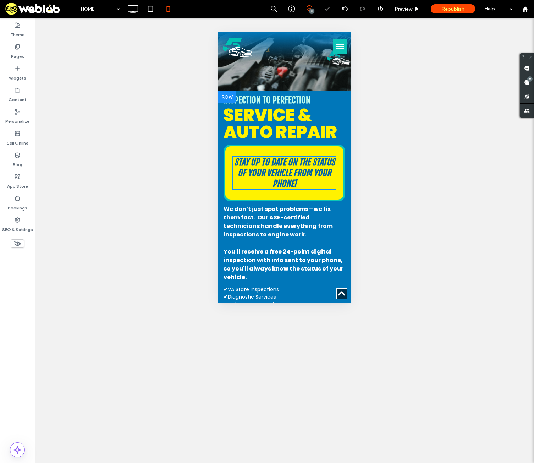
scroll to position [1277, 0]
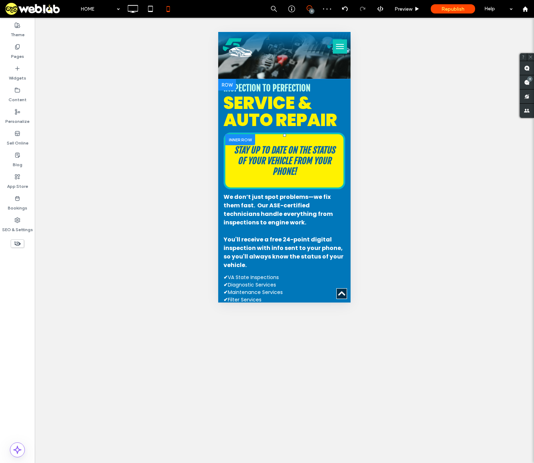
click at [249, 145] on div at bounding box center [240, 139] width 30 height 11
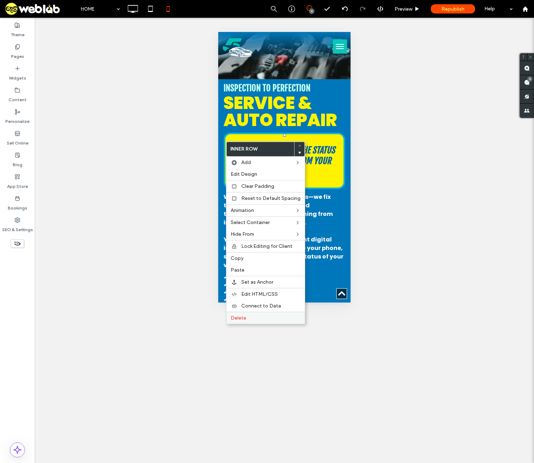
click at [261, 320] on label "Delete" at bounding box center [266, 318] width 70 height 6
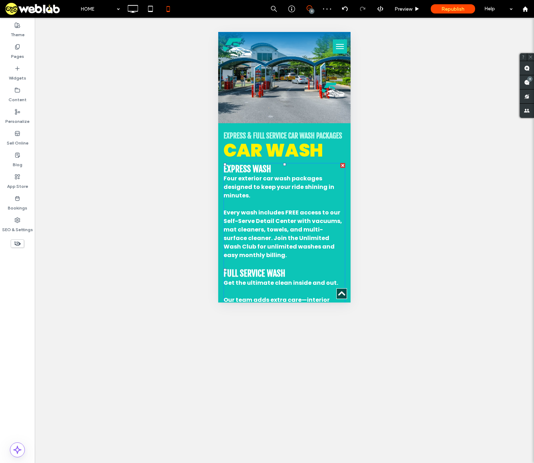
scroll to position [284, 0]
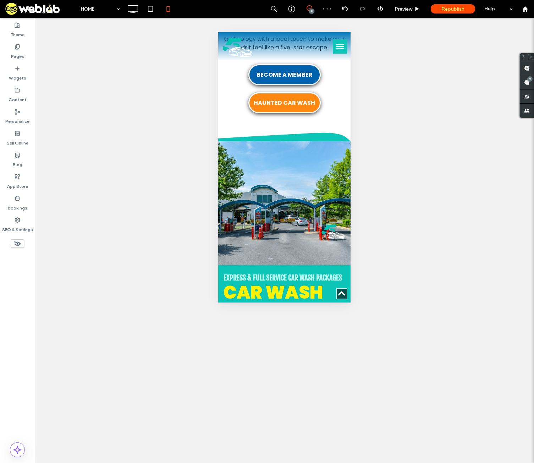
click at [18, 241] on icon at bounding box center [17, 243] width 8 height 8
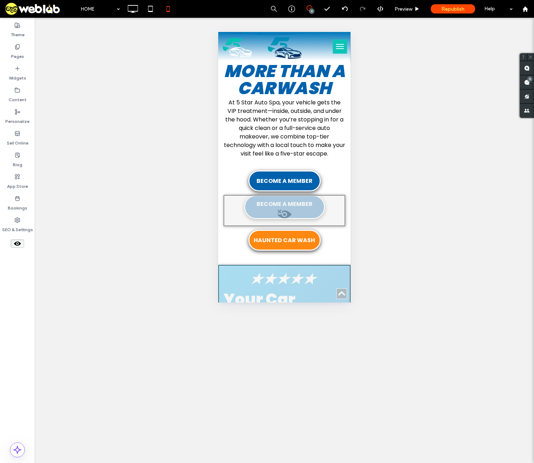
scroll to position [320, 0]
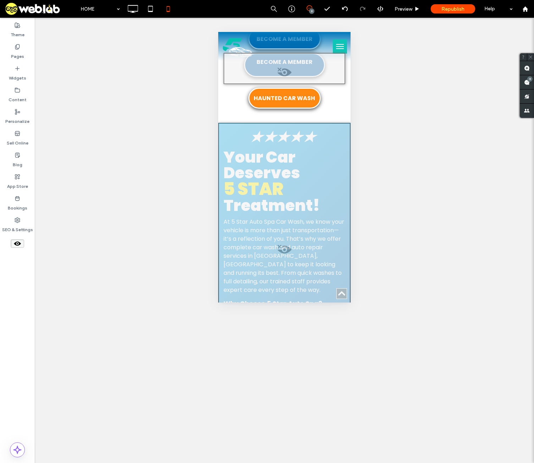
click at [285, 246] on span at bounding box center [284, 251] width 131 height 14
click at [293, 254] on button "Yes" at bounding box center [295, 255] width 22 height 9
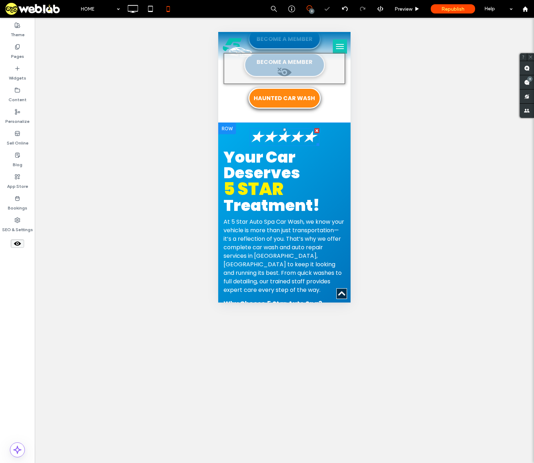
click at [314, 129] on div at bounding box center [316, 130] width 5 height 5
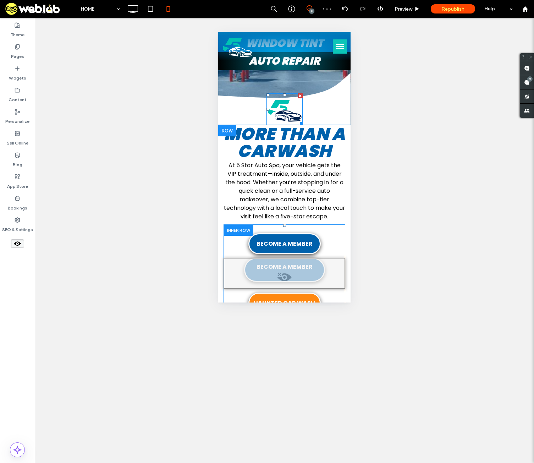
scroll to position [142, 0]
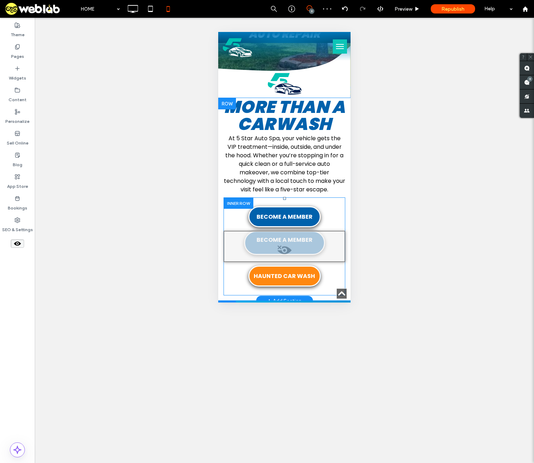
click at [287, 245] on span at bounding box center [284, 252] width 120 height 14
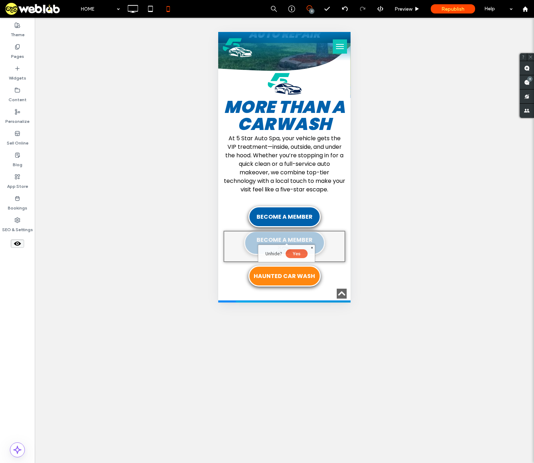
click at [303, 256] on button "Yes" at bounding box center [297, 253] width 22 height 9
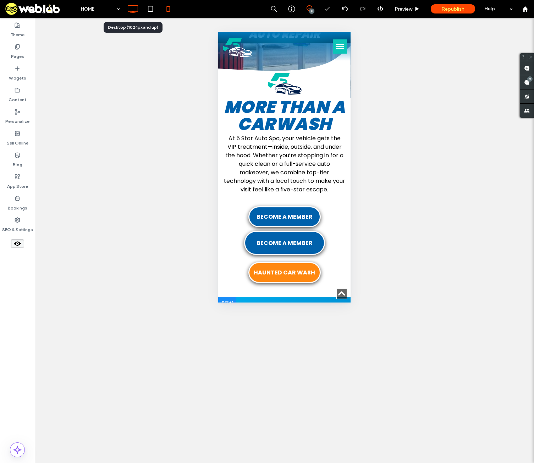
click at [128, 9] on icon at bounding box center [133, 9] width 14 height 14
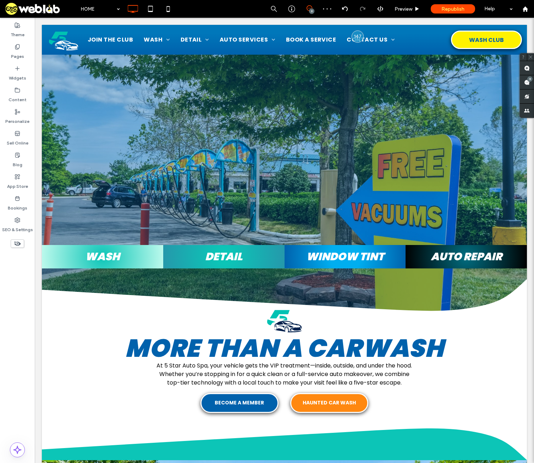
scroll to position [284, 0]
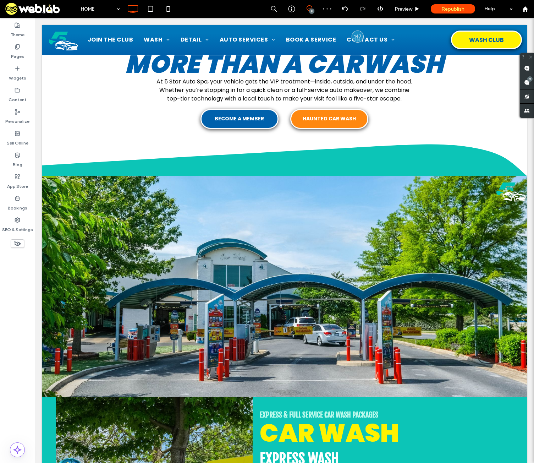
click at [16, 242] on icon at bounding box center [17, 243] width 8 height 8
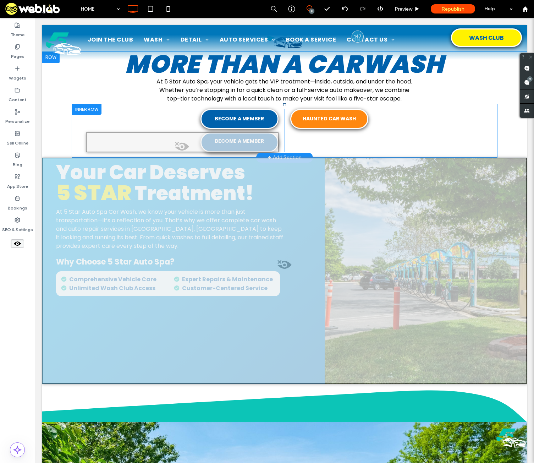
click at [239, 141] on span at bounding box center [182, 148] width 191 height 14
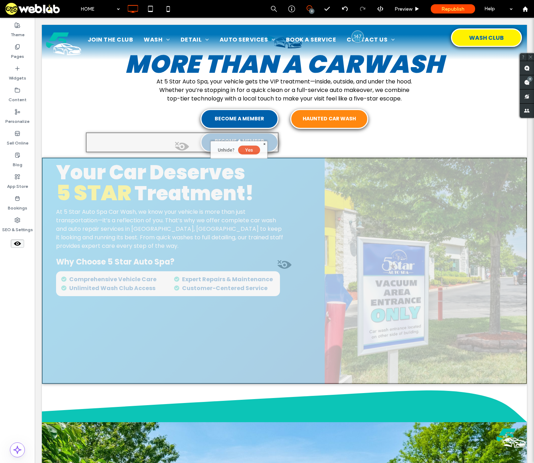
click at [249, 151] on button "Yes" at bounding box center [249, 149] width 22 height 9
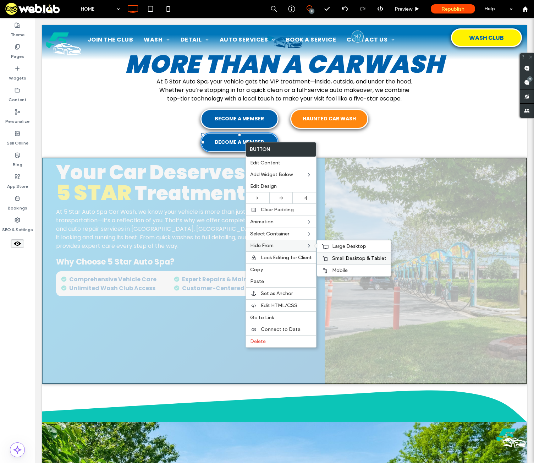
click at [361, 258] on span "Small Desktop & Tablet" at bounding box center [359, 258] width 54 height 6
click at [358, 245] on span "Large Desktop" at bounding box center [349, 246] width 34 height 6
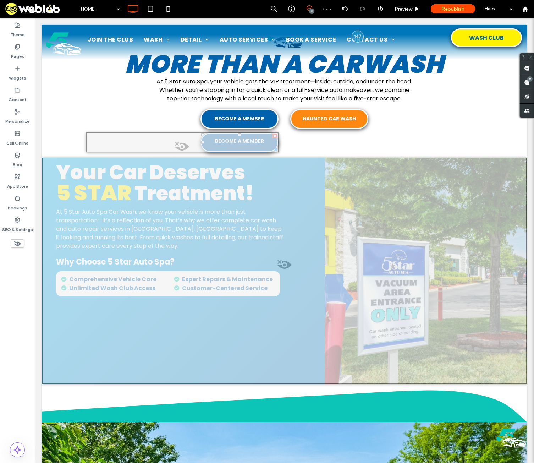
click at [282, 262] on span at bounding box center [284, 266] width 483 height 14
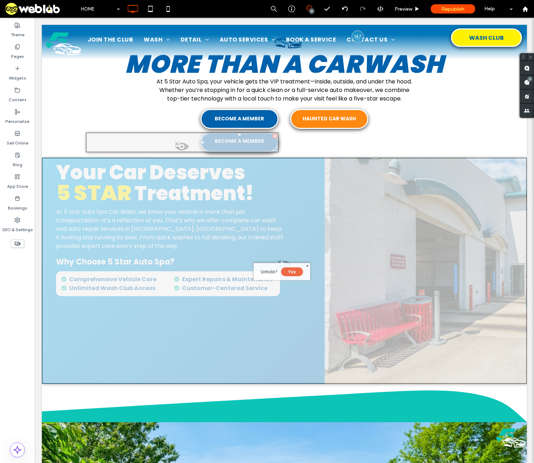
drag, startPoint x: 297, startPoint y: 272, endPoint x: 331, endPoint y: 290, distance: 39.2
click at [297, 272] on button "Yes" at bounding box center [292, 271] width 22 height 9
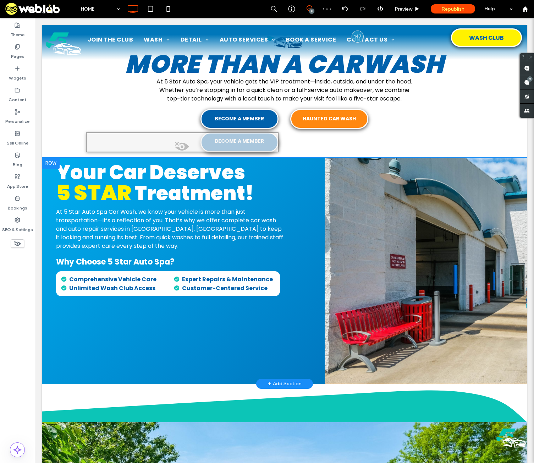
click at [52, 162] on div at bounding box center [51, 162] width 18 height 11
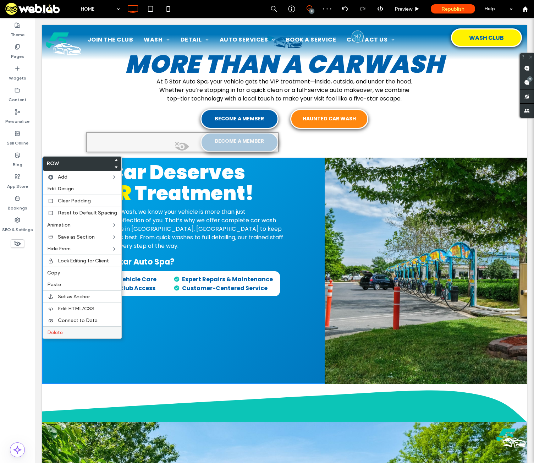
click at [75, 331] on label "Delete" at bounding box center [82, 332] width 70 height 6
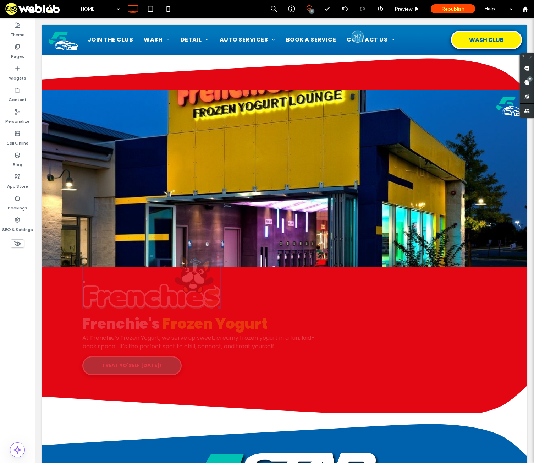
scroll to position [2827, 0]
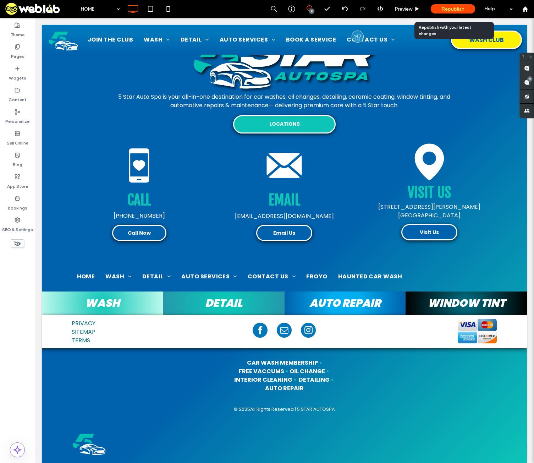
click at [443, 5] on div "Republish" at bounding box center [453, 8] width 44 height 9
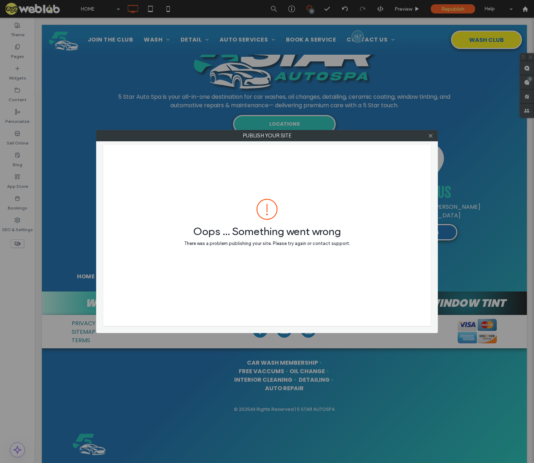
click at [433, 138] on div at bounding box center [430, 135] width 11 height 11
click at [432, 136] on icon at bounding box center [430, 135] width 5 height 5
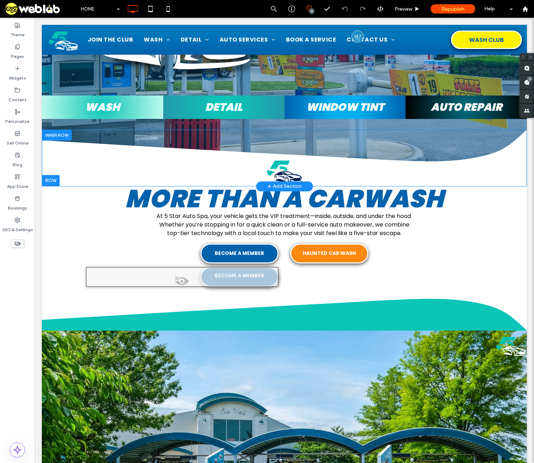
scroll to position [142, 0]
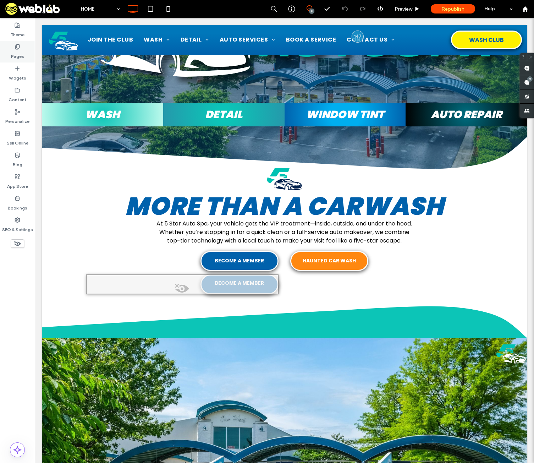
click at [20, 49] on icon at bounding box center [18, 47] width 6 height 6
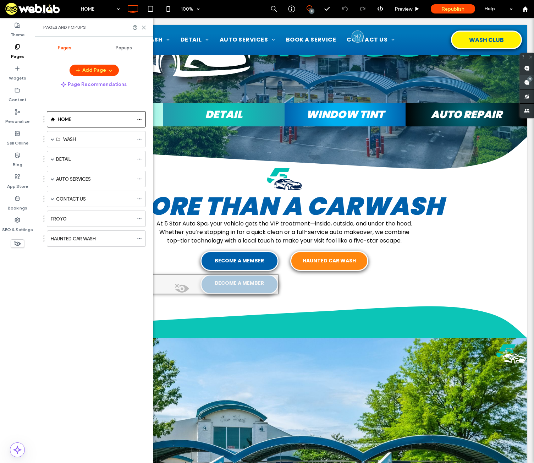
click at [530, 84] on span at bounding box center [527, 82] width 14 height 14
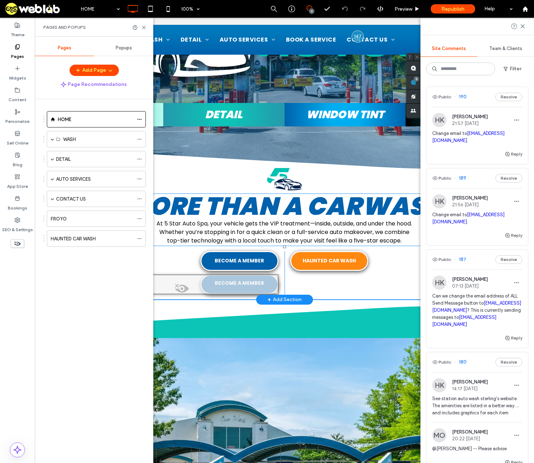
click at [393, 287] on div "HAUNTED CAR WASH Click To Paste" at bounding box center [383, 272] width 199 height 43
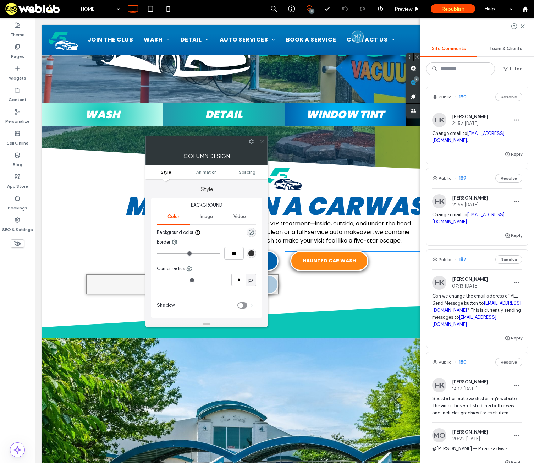
click at [58, 152] on div at bounding box center [284, 146] width 485 height 18
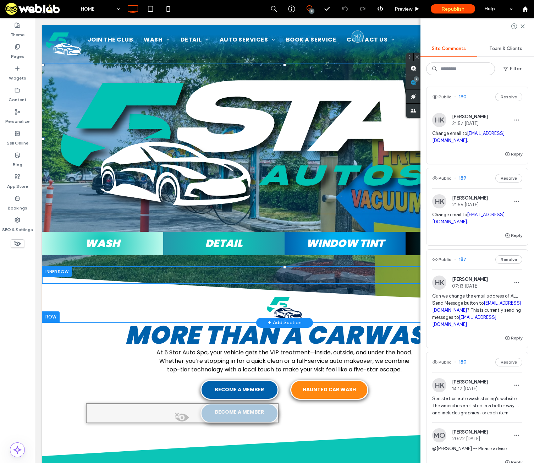
scroll to position [0, 0]
